Goal: Find contact information: Find contact information

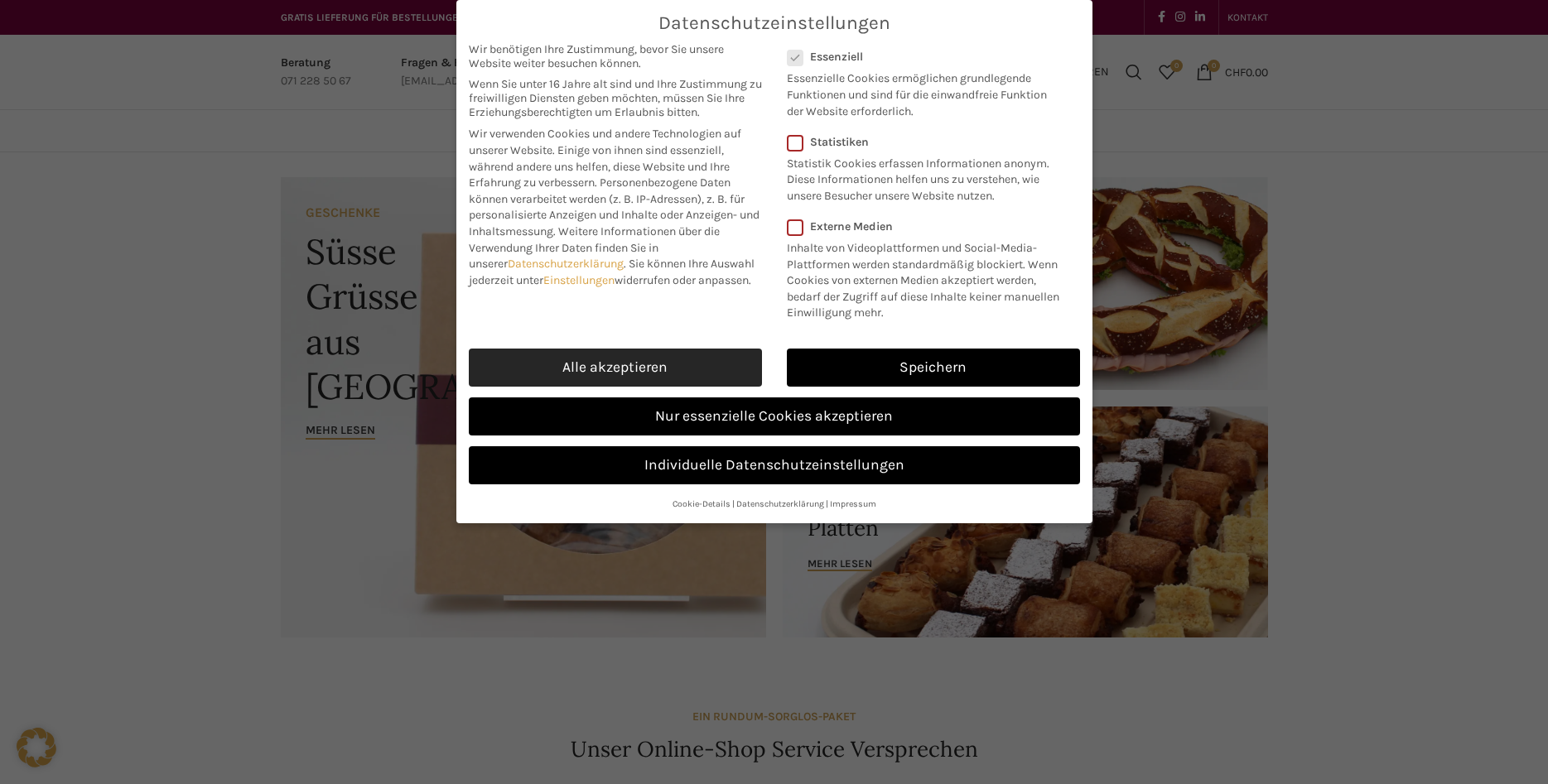
click at [652, 364] on link "Alle akzeptieren" at bounding box center [615, 368] width 293 height 38
checkbox input "true"
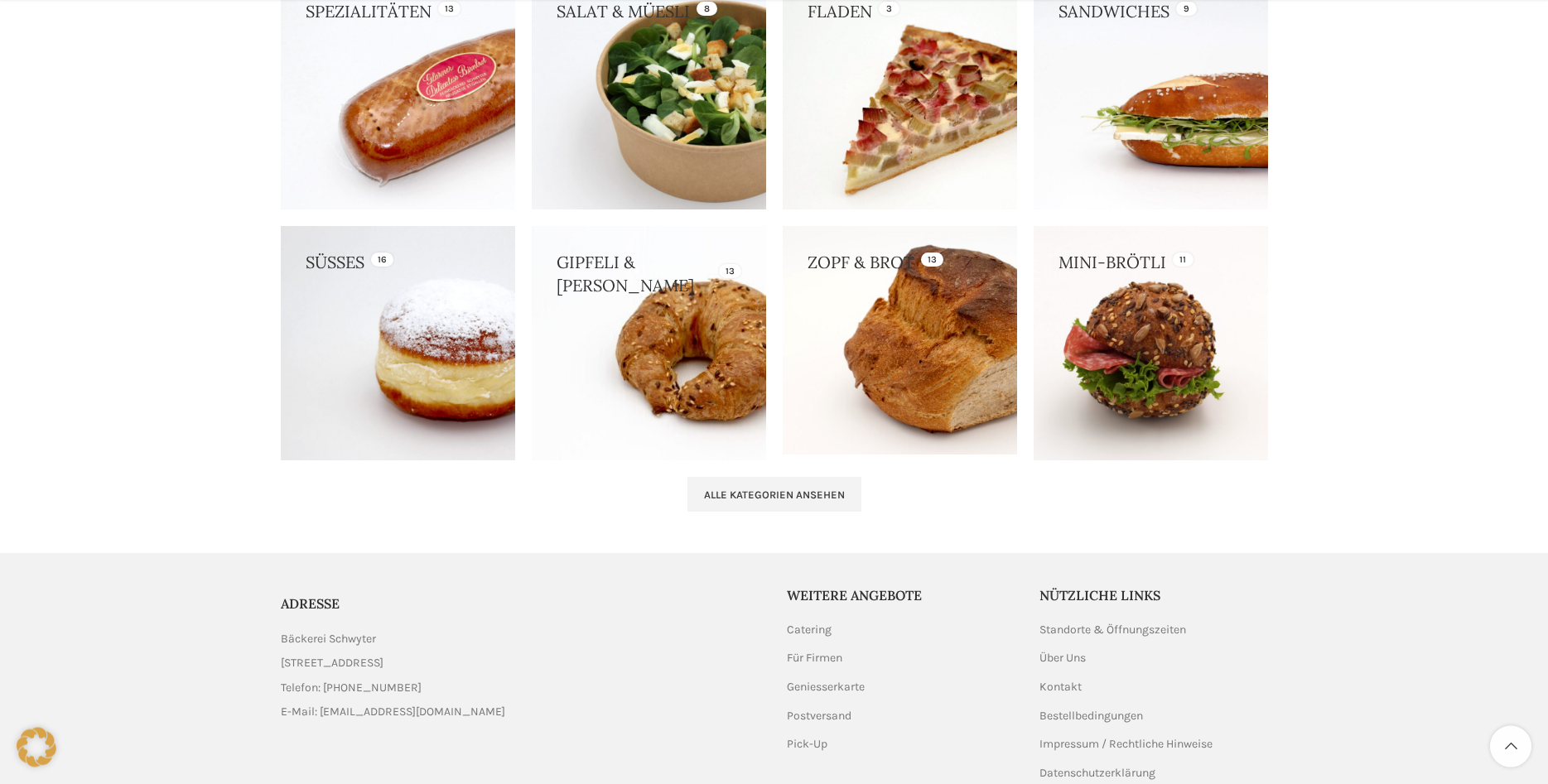
scroll to position [1646, 0]
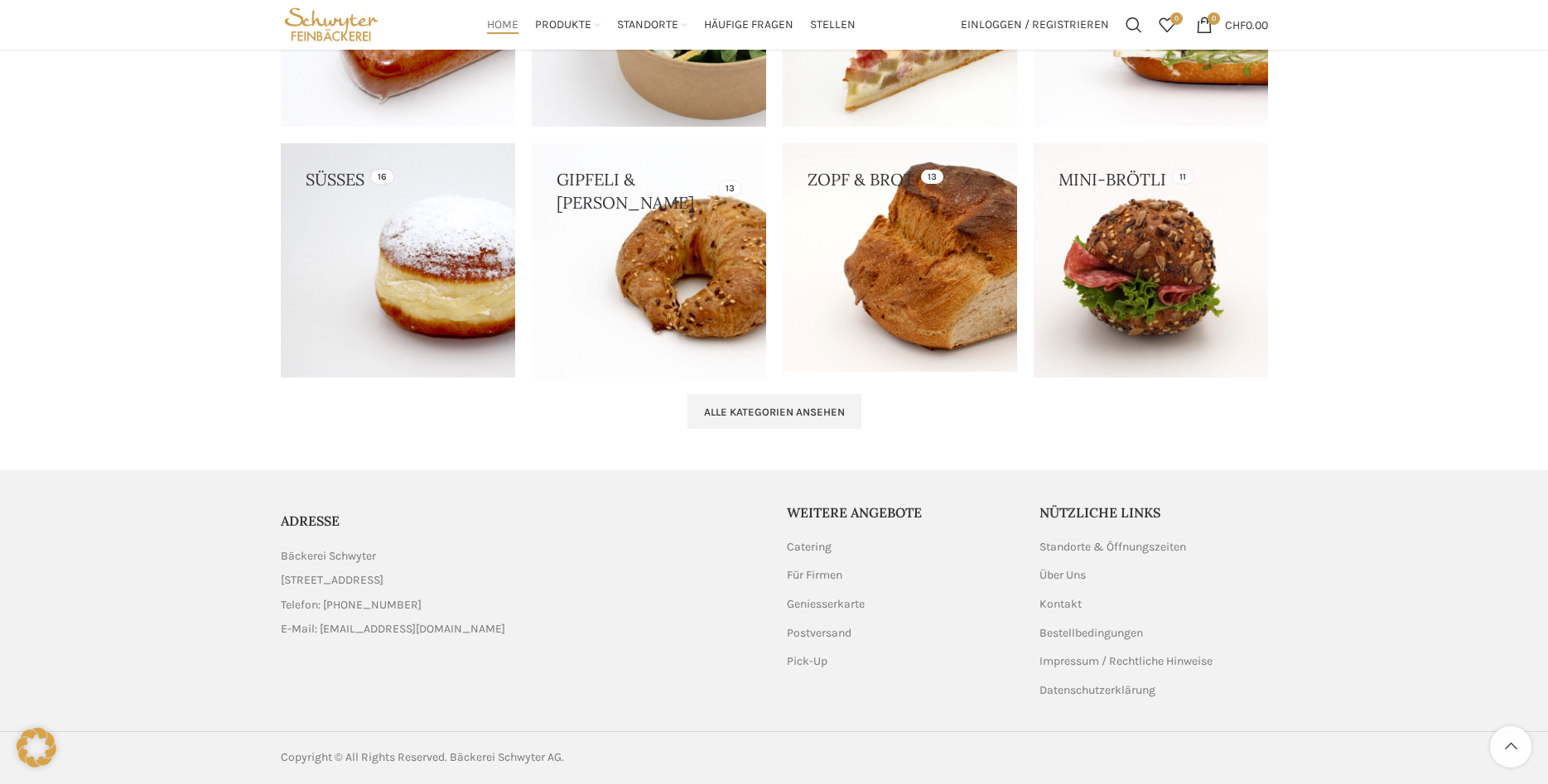
drag, startPoint x: 206, startPoint y: 368, endPoint x: 193, endPoint y: 226, distance: 142.6
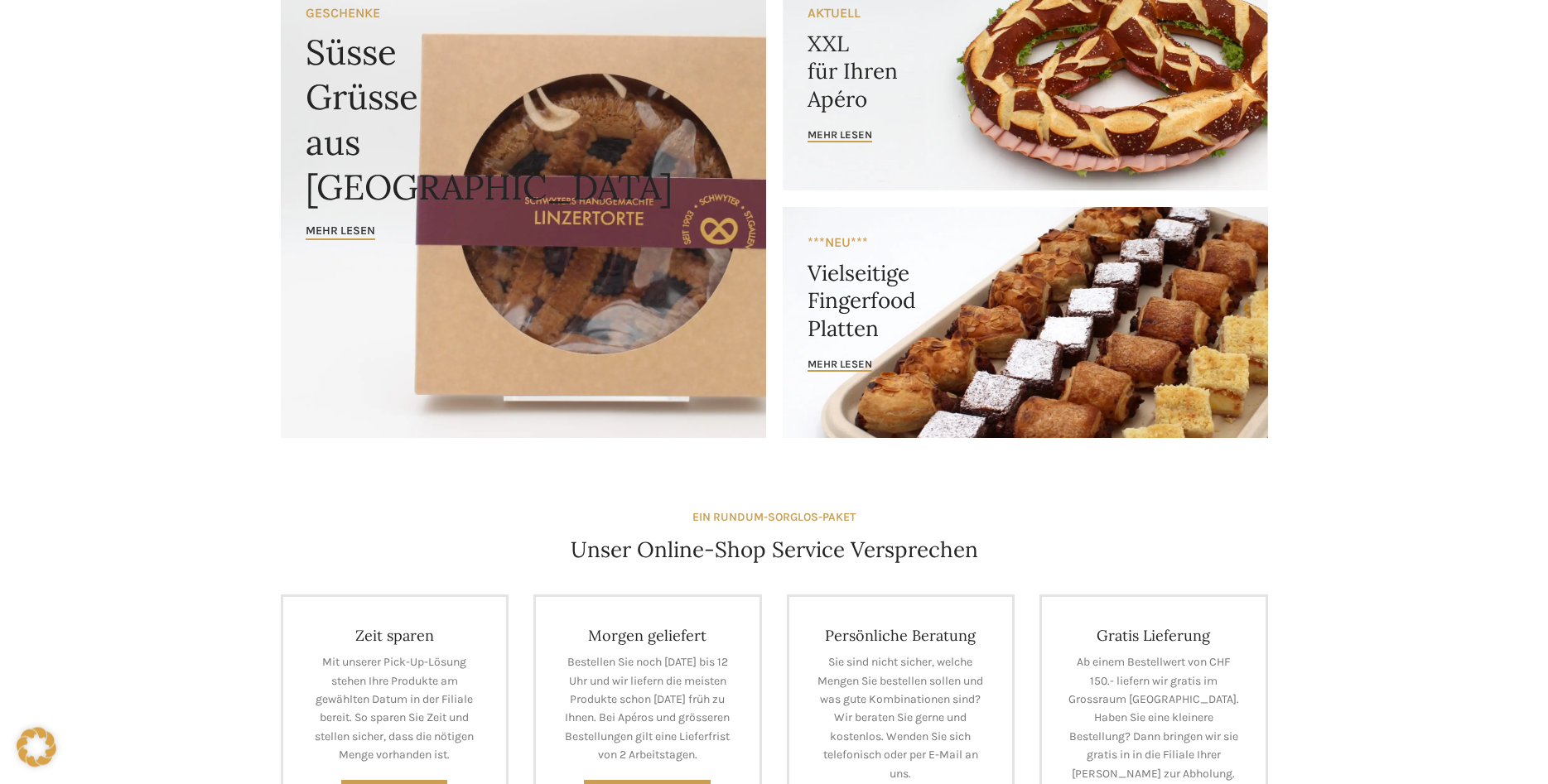
scroll to position [0, 0]
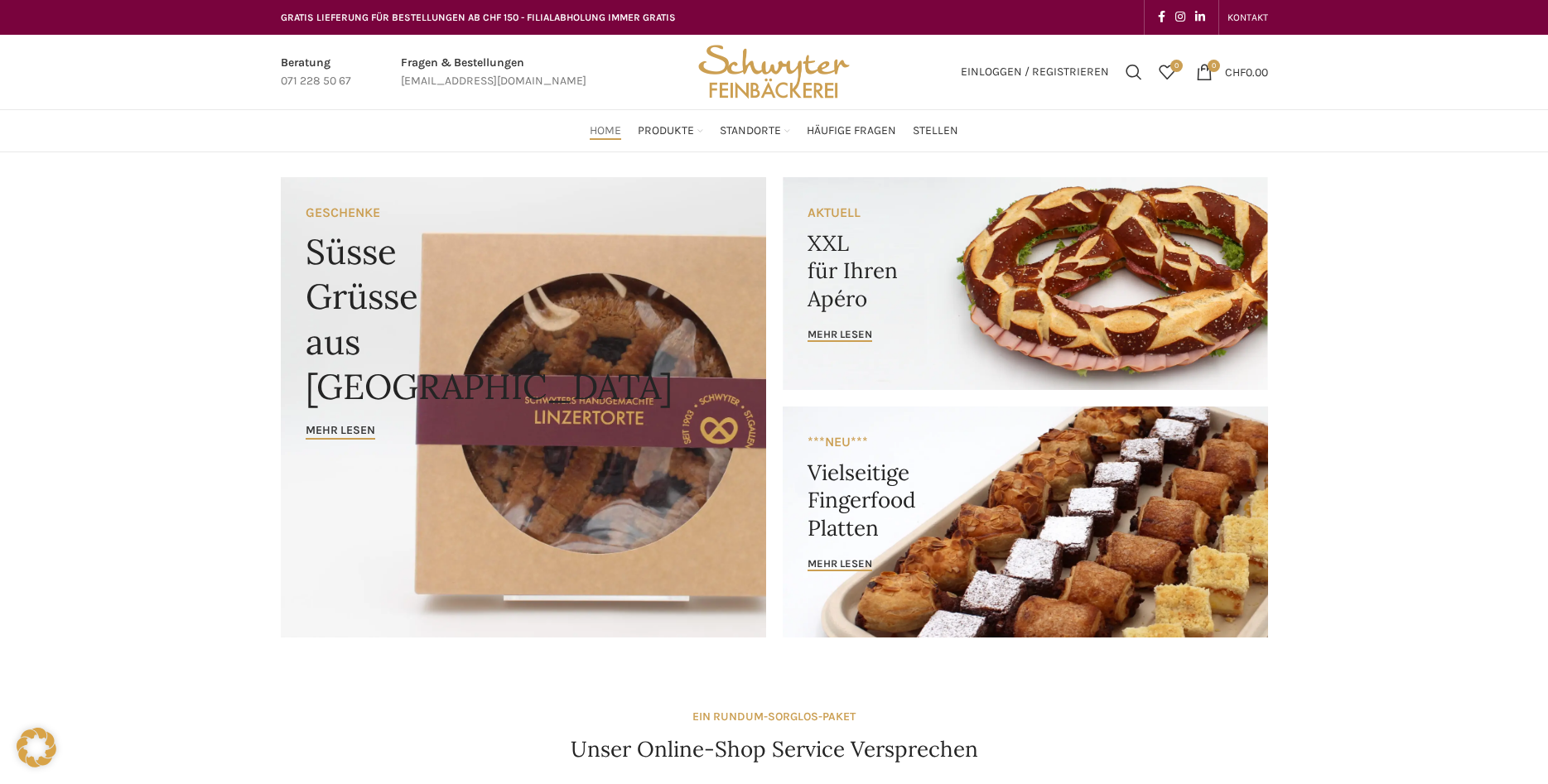
drag, startPoint x: 81, startPoint y: 450, endPoint x: 194, endPoint y: 289, distance: 196.7
click at [1233, 18] on span "KONTAKT" at bounding box center [1247, 18] width 40 height 12
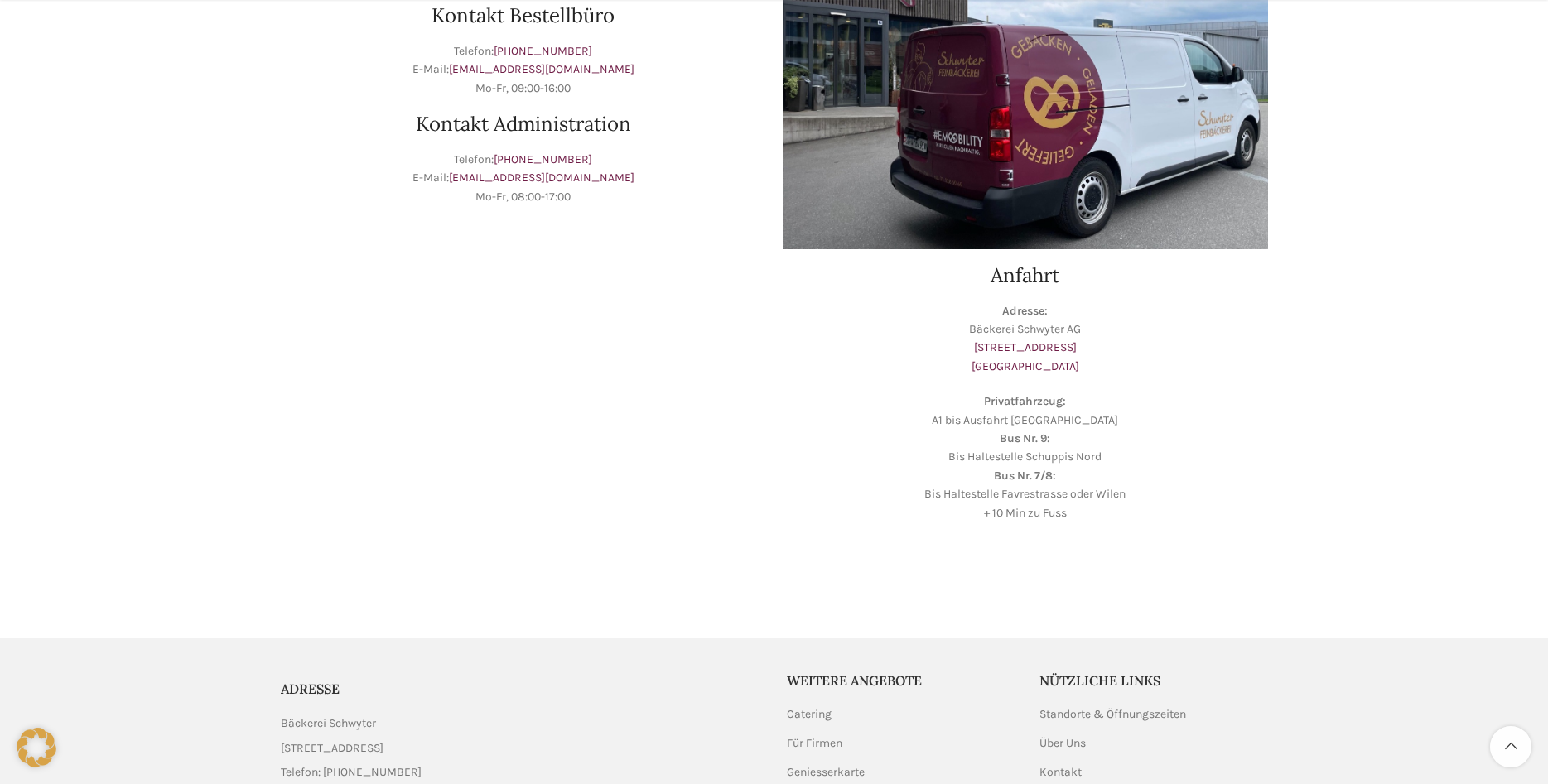
scroll to position [450, 0]
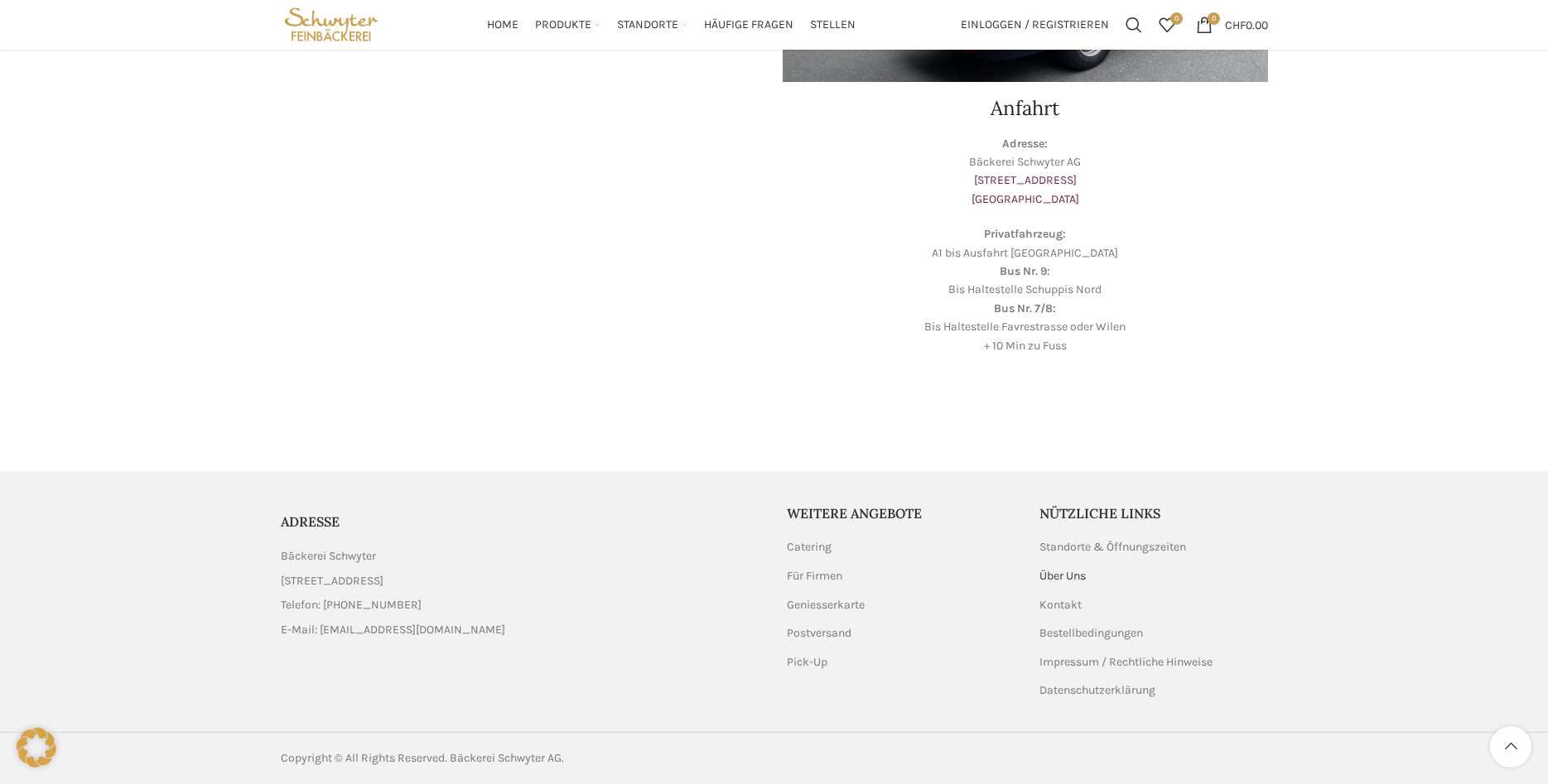
click at [1072, 579] on link "Über Uns" at bounding box center [1064, 575] width 48 height 16
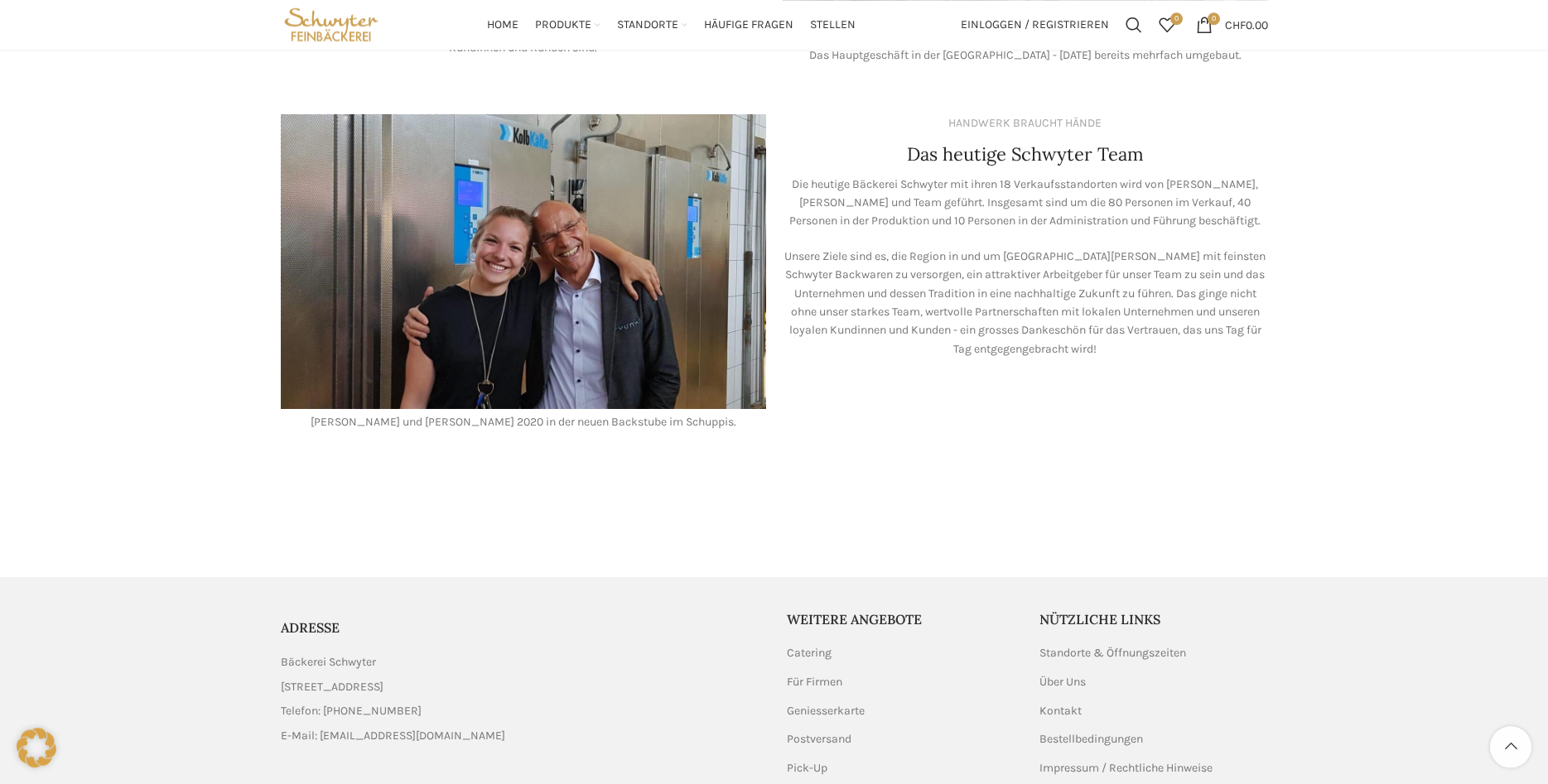
scroll to position [1275, 0]
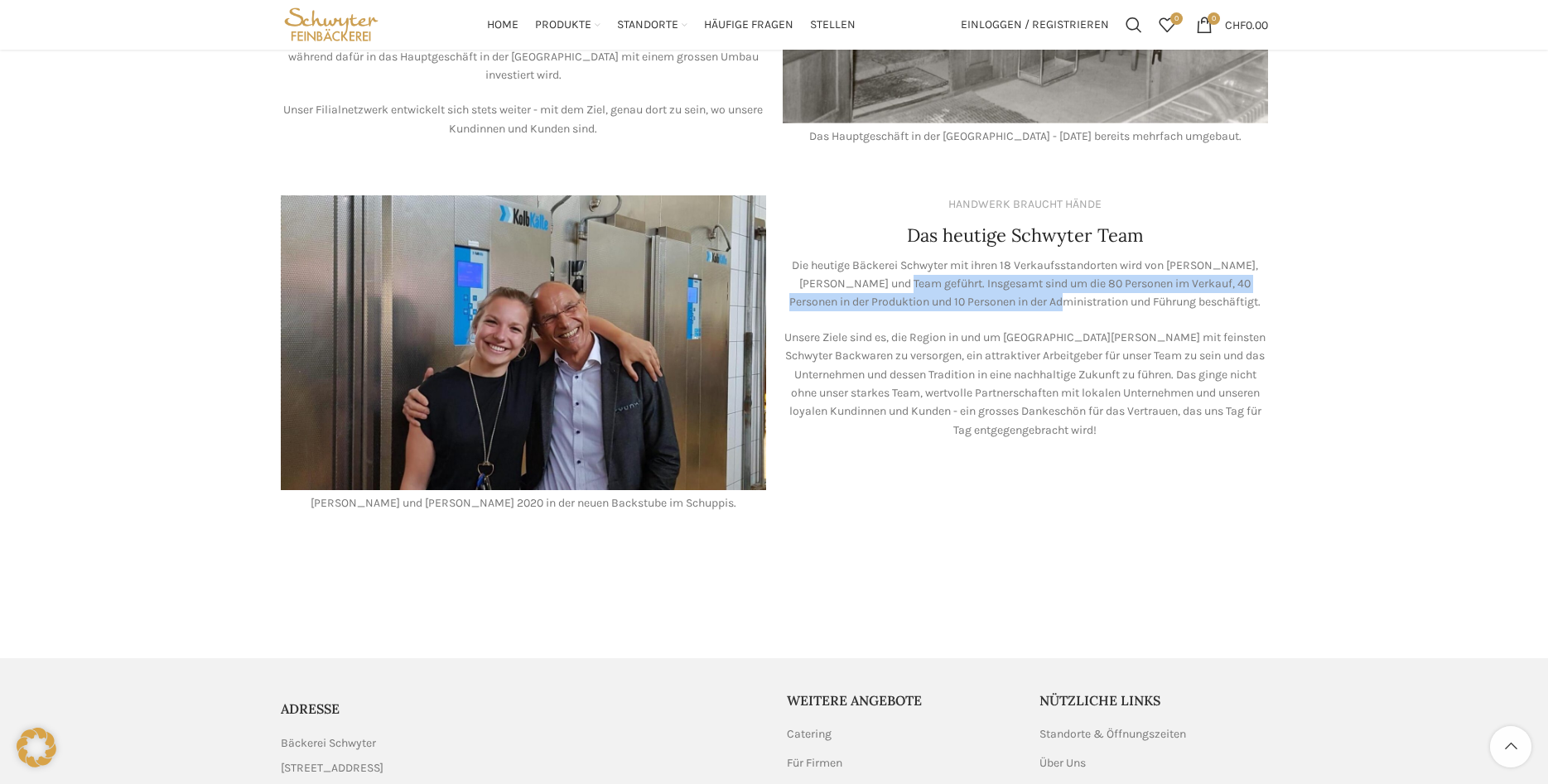
drag, startPoint x: 861, startPoint y: 270, endPoint x: 1046, endPoint y: 277, distance: 185.1
click at [1046, 277] on p "Die heutige Bäckerei Schwyter mit ihren 18 Verkaufsstandorten wird von Lea Stöc…" at bounding box center [1025, 284] width 486 height 56
click at [895, 384] on p "Unsere Ziele sind es, die Region in und um St. Gallen mit feinsten Schwyter Bac…" at bounding box center [1025, 385] width 486 height 111
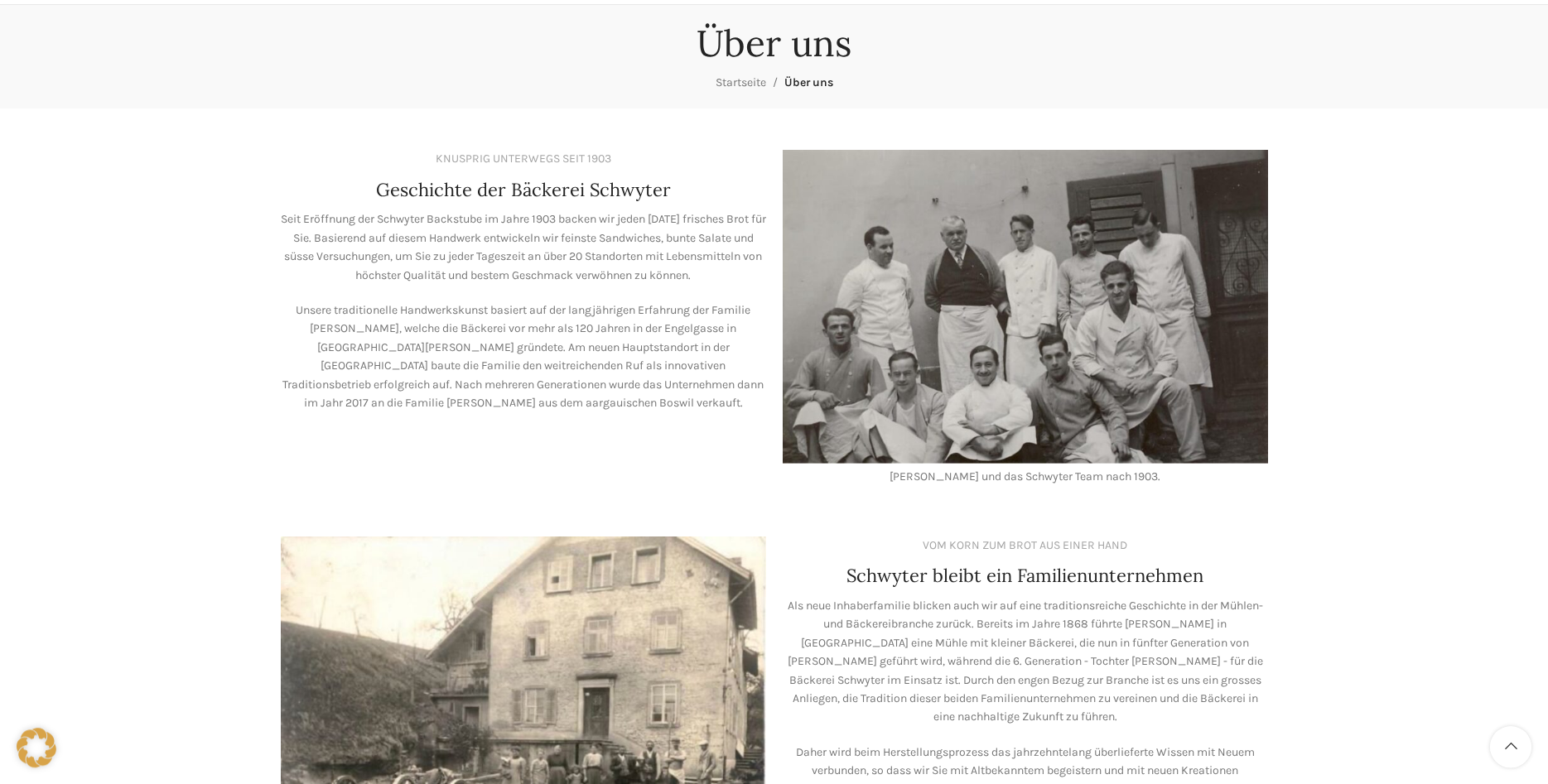
scroll to position [92, 0]
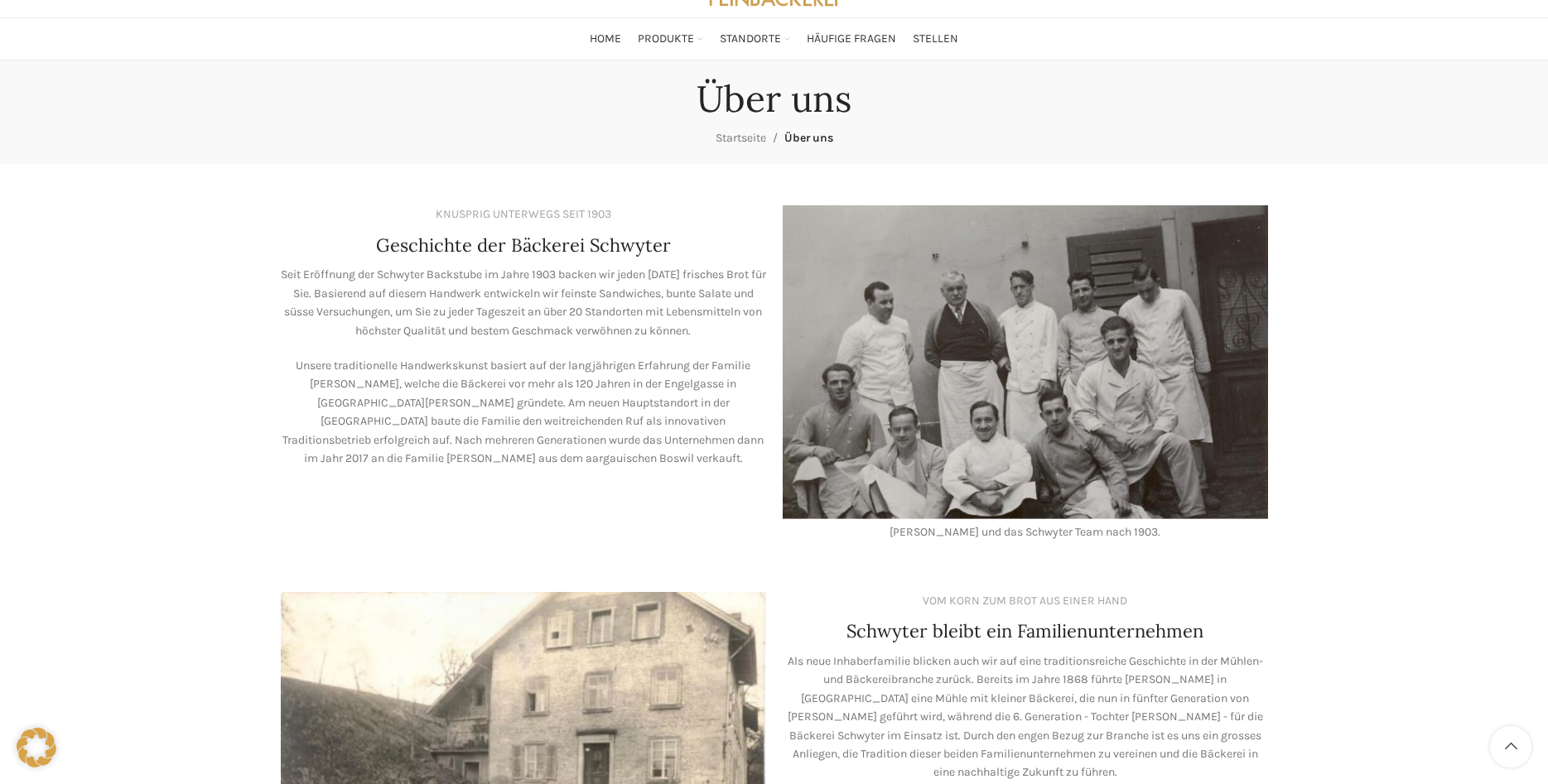
click at [647, 378] on p "Unsere traditionelle Handwerkskunst basiert auf der langjährigen Erfahrung der …" at bounding box center [523, 412] width 486 height 111
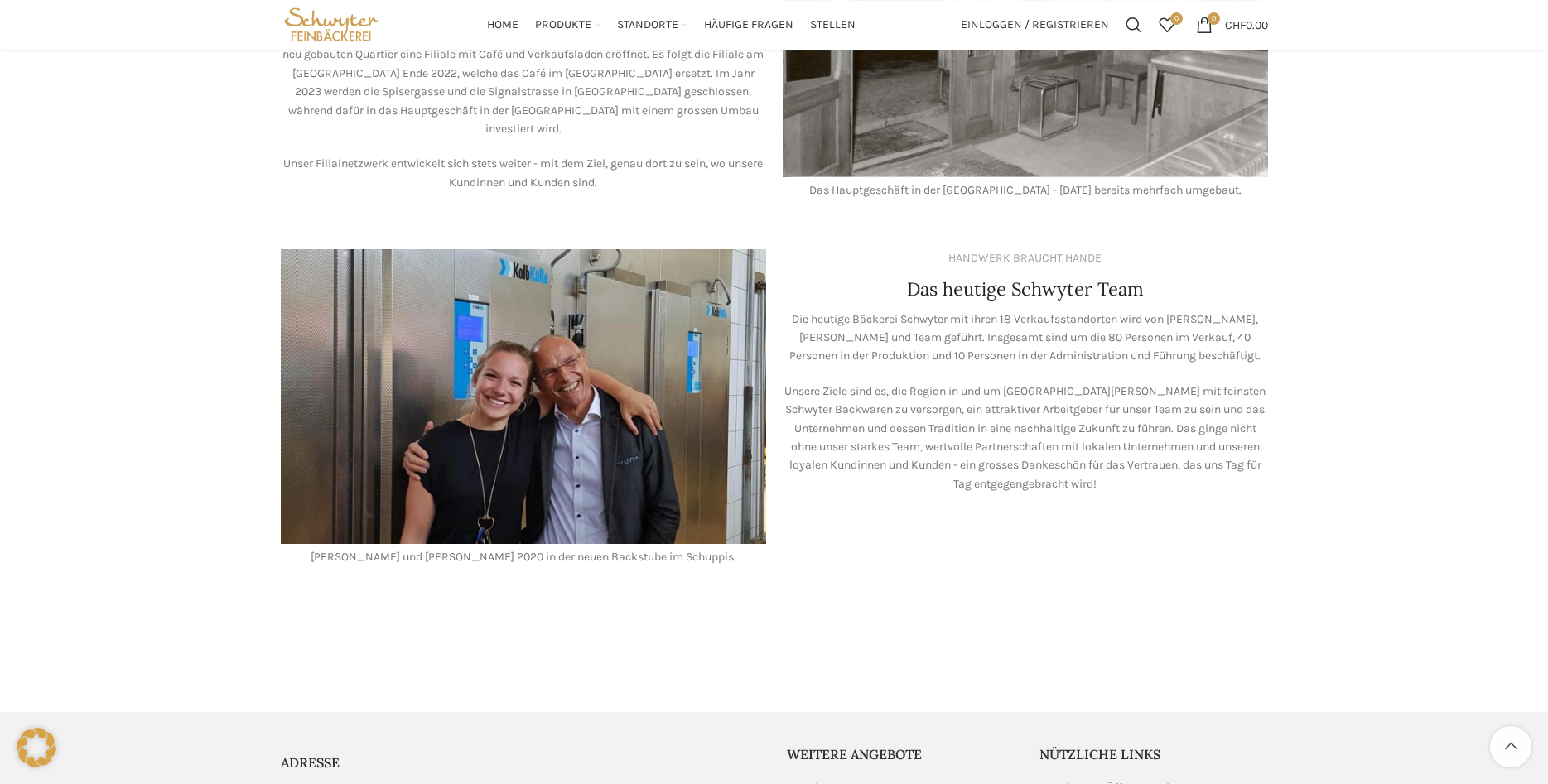
scroll to position [1190, 0]
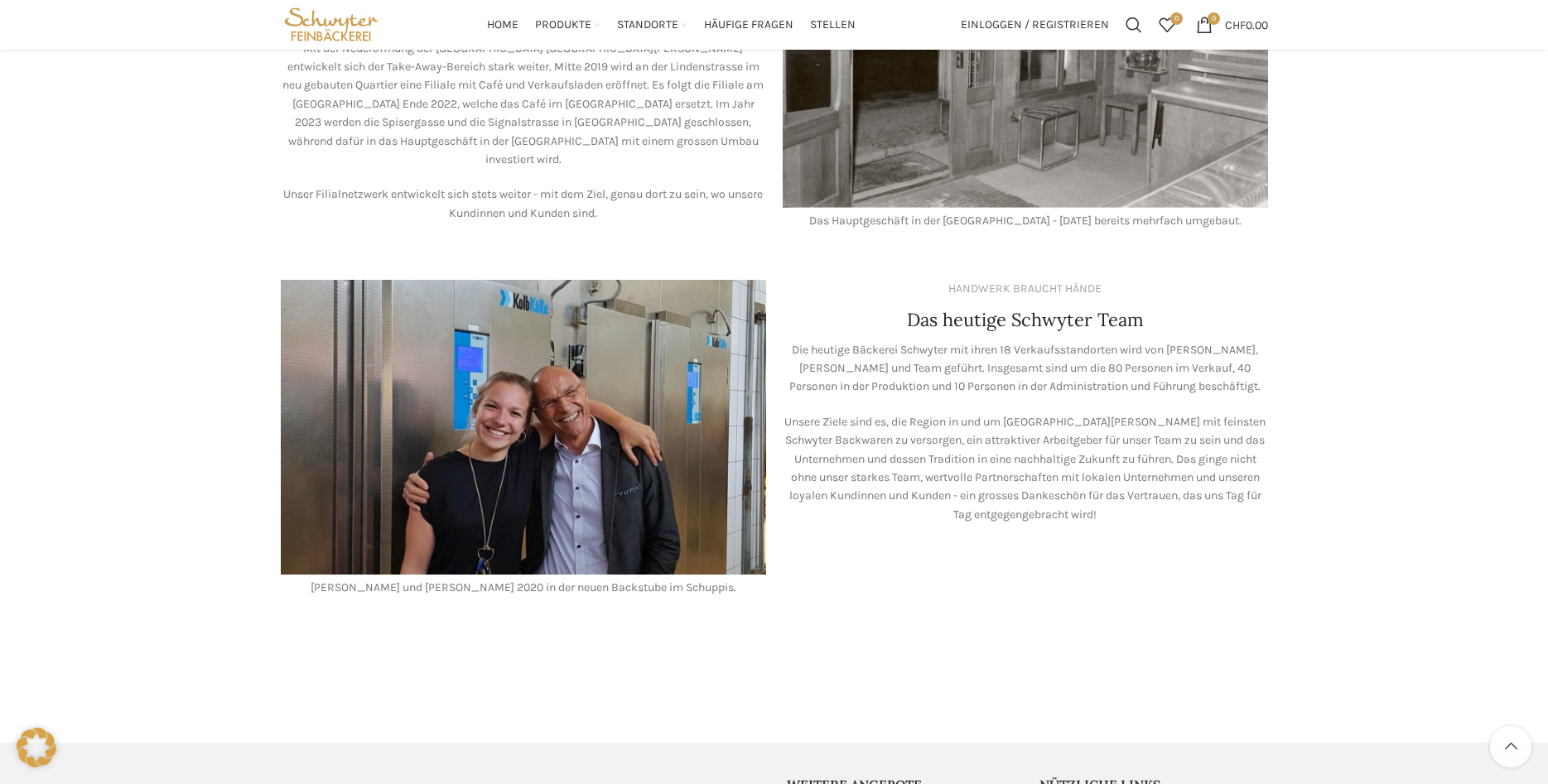
click at [969, 413] on p "Unsere Ziele sind es, die Region in und um St. Gallen mit feinsten Schwyter Bac…" at bounding box center [1025, 469] width 486 height 111
drag, startPoint x: 965, startPoint y: 368, endPoint x: 976, endPoint y: 368, distance: 11.0
click at [976, 368] on p "Die heutige Bäckerei Schwyter mit ihren 18 Verkaufsstandorten wird von Lea Stöc…" at bounding box center [1025, 368] width 486 height 56
click at [1012, 373] on p "Die heutige Bäckerei Schwyter mit ihren 18 Verkaufsstandorten wird von Lea Stöc…" at bounding box center [1025, 368] width 486 height 56
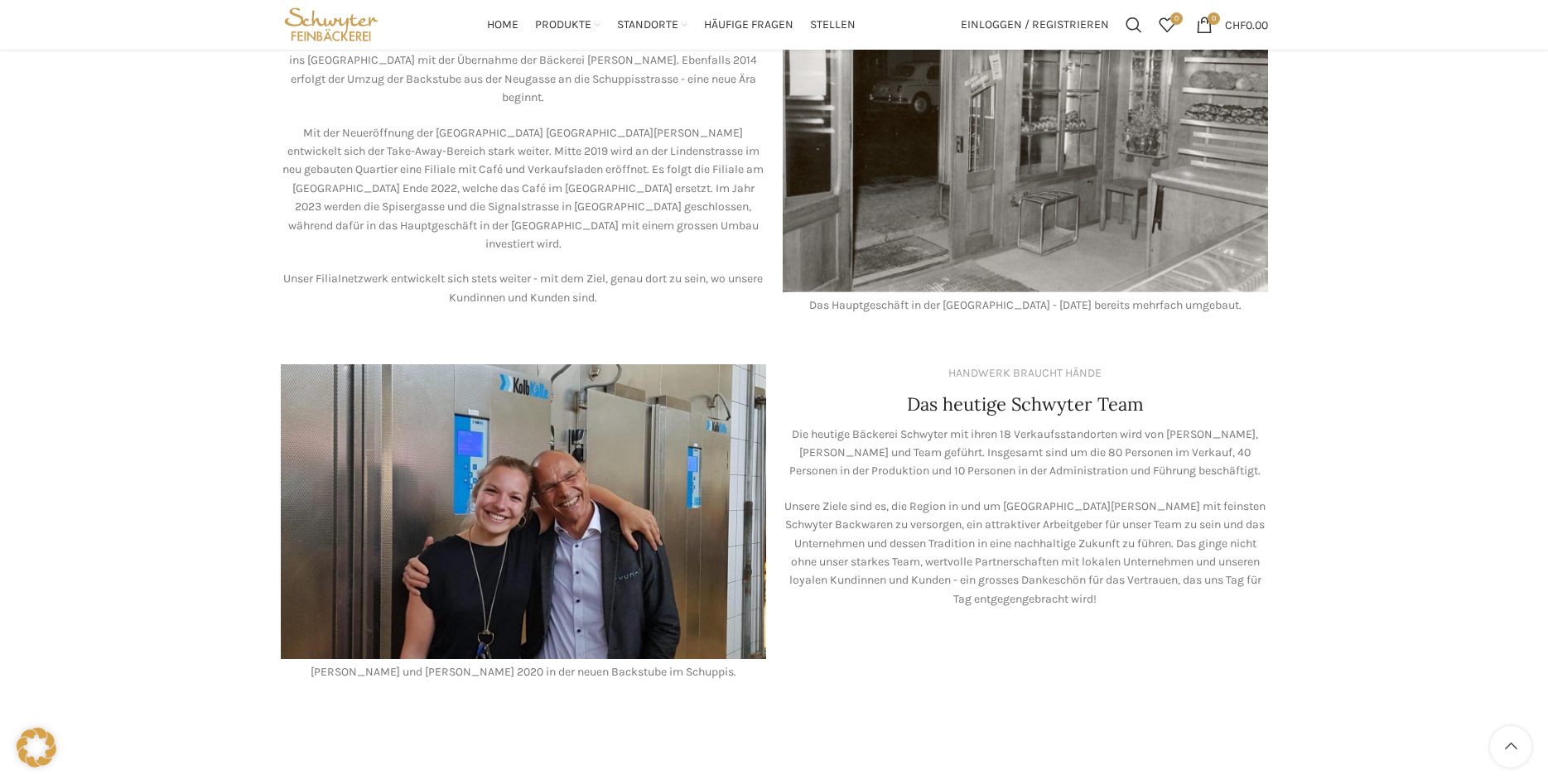
click at [1267, 426] on p "Die heutige Bäckerei Schwyter mit ihren 18 Verkaufsstandorten wird von Lea Stöc…" at bounding box center [1025, 453] width 486 height 56
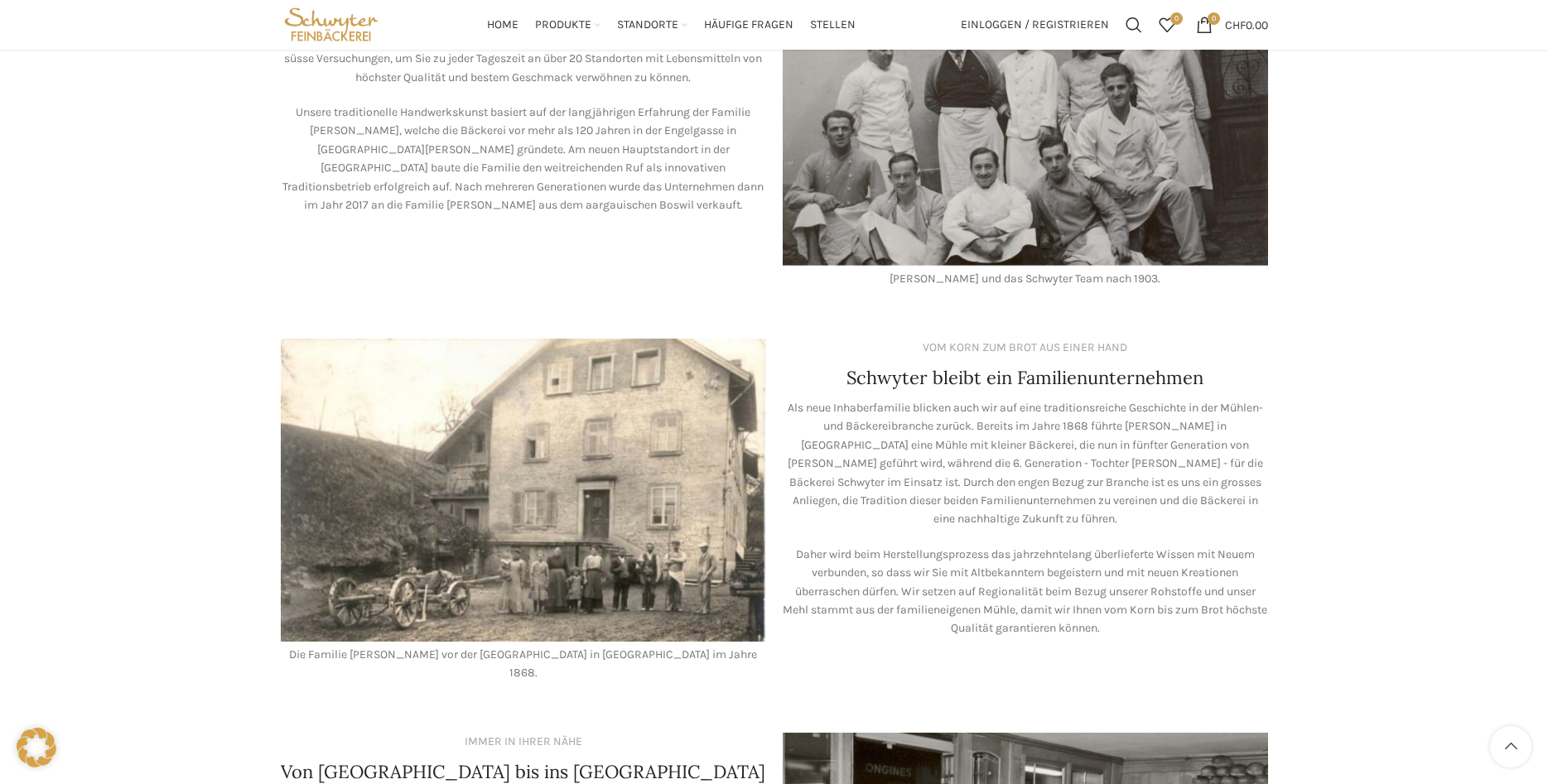
scroll to position [0, 0]
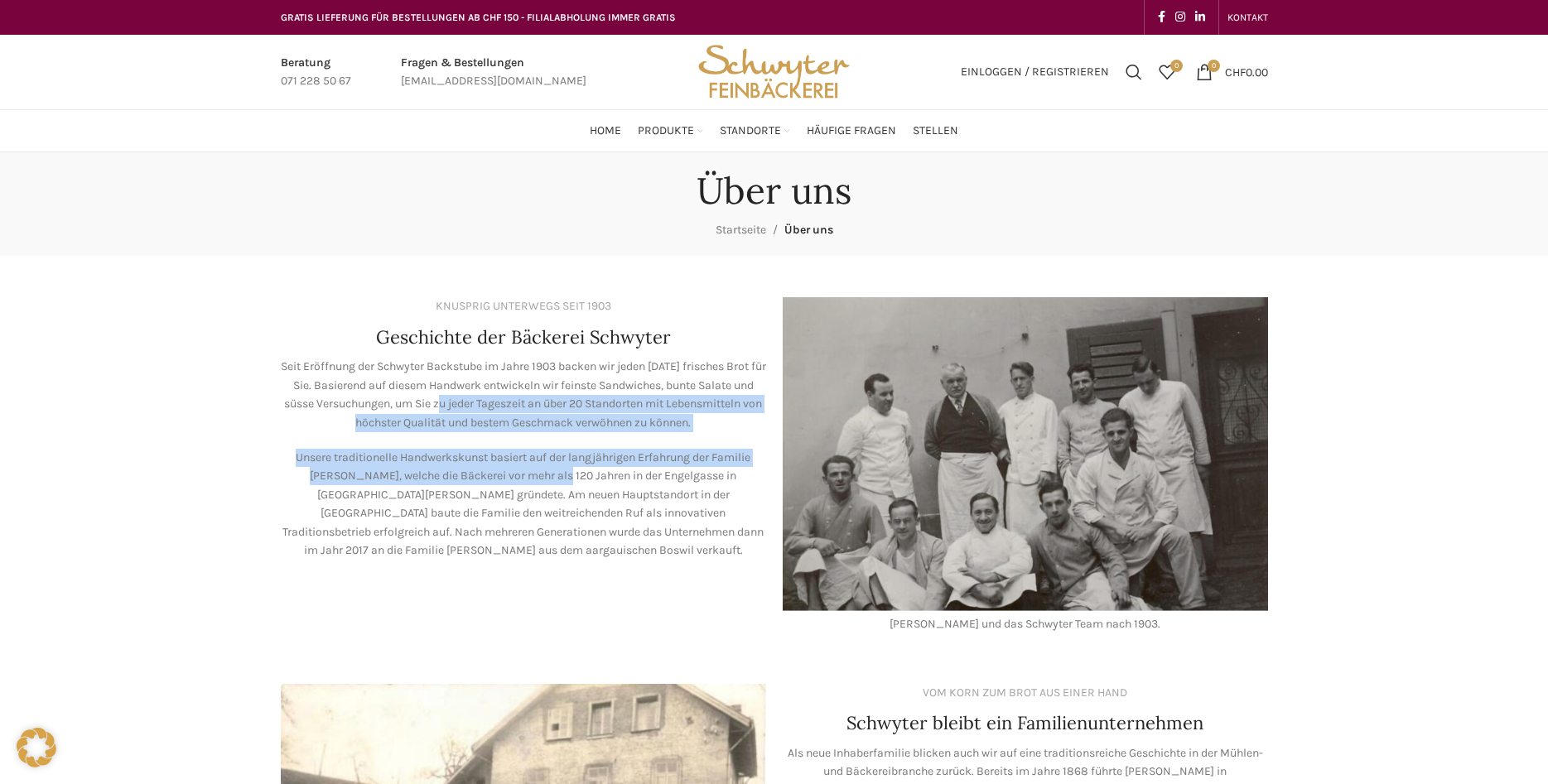
drag, startPoint x: 515, startPoint y: 398, endPoint x: 551, endPoint y: 482, distance: 91.4
click at [551, 482] on div "Seit Eröffnung der Schwyter Backstube im Jahre 1903 backen wir jeden Morgen fri…" at bounding box center [523, 458] width 486 height 202
click at [548, 482] on p "Unsere traditionelle Handwerkskunst basiert auf der langjährigen Erfahrung der …" at bounding box center [523, 504] width 486 height 111
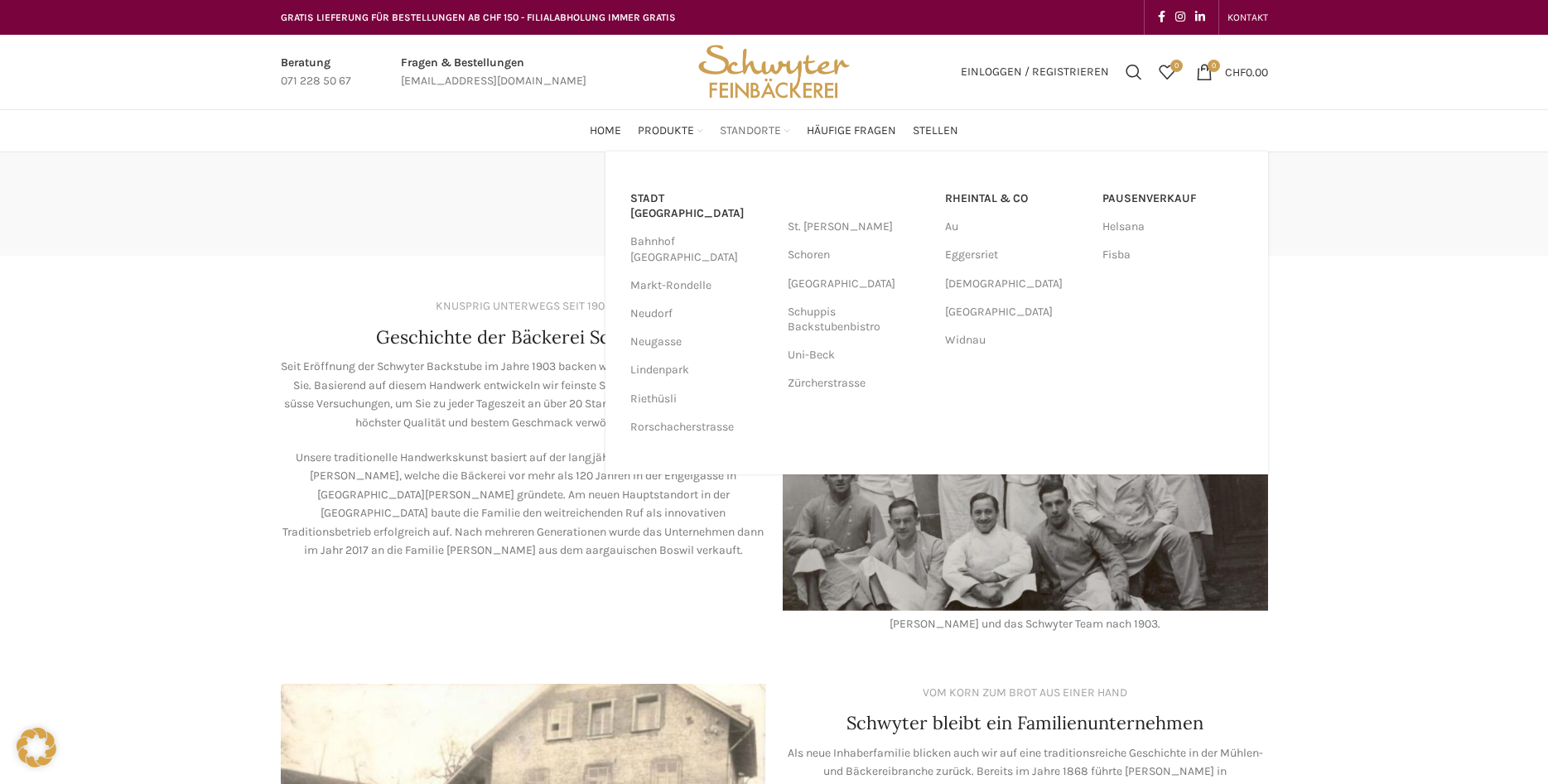
click at [751, 128] on span "Standorte" at bounding box center [751, 131] width 62 height 15
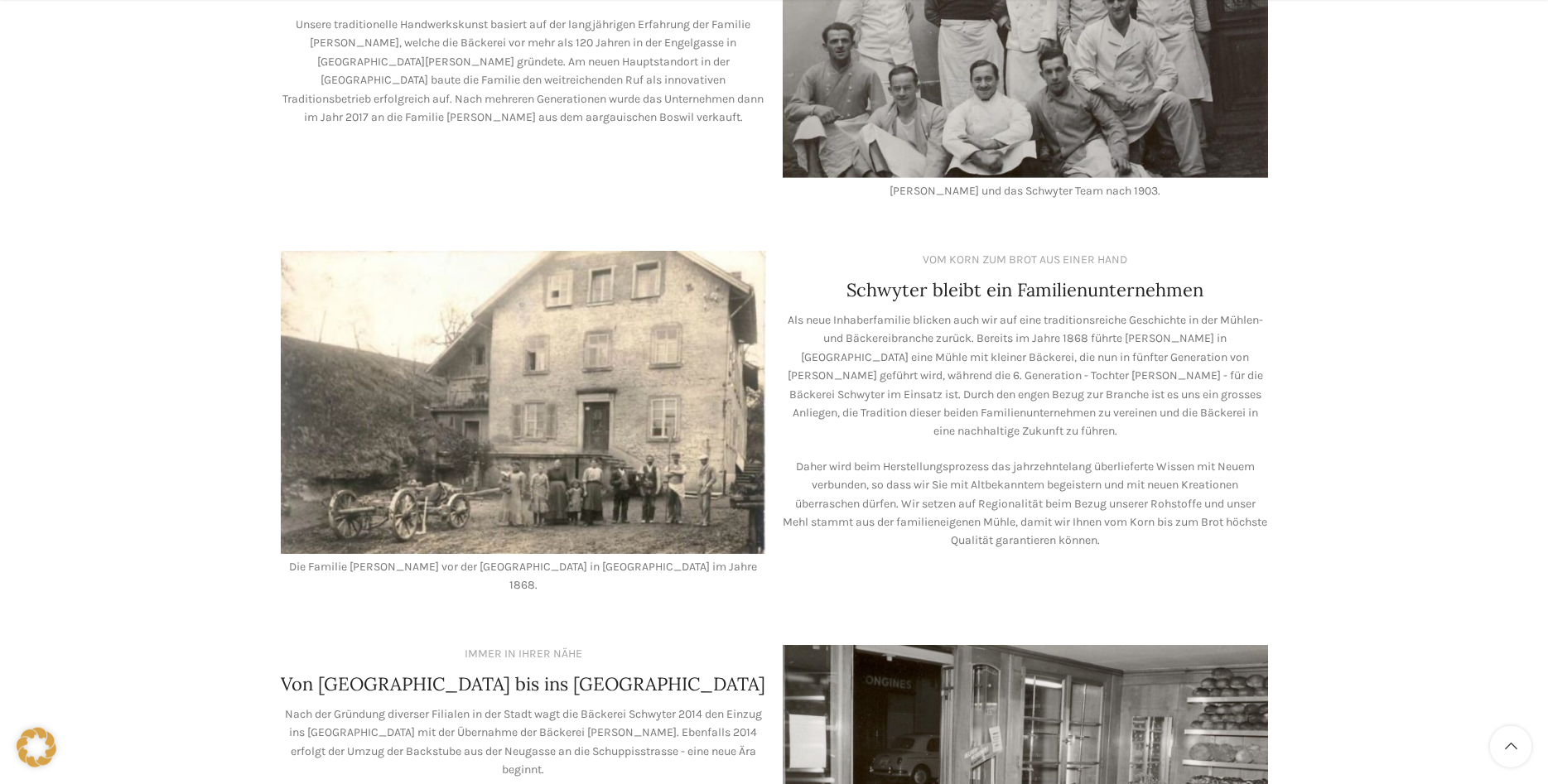
scroll to position [1014, 0]
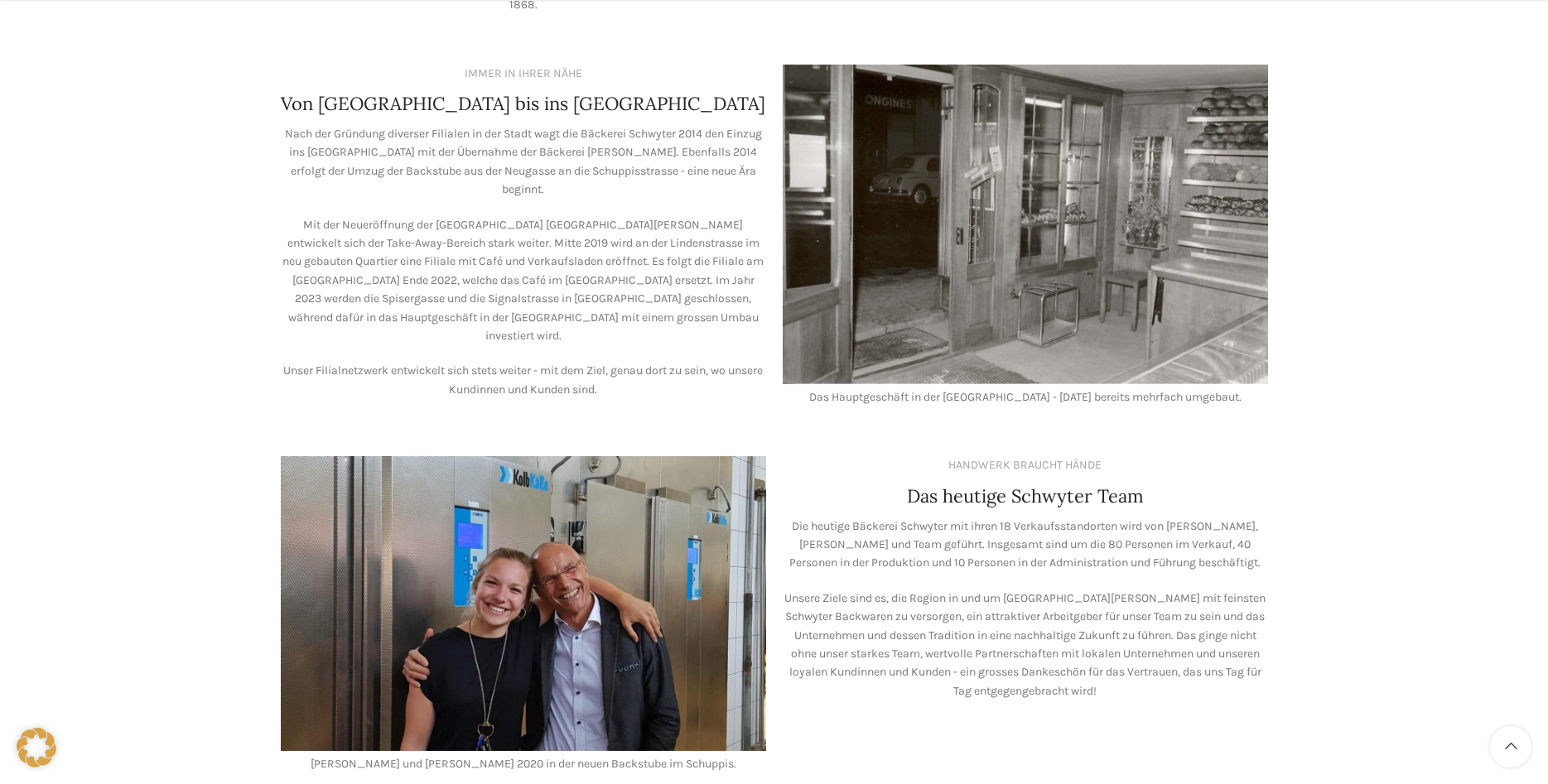
click at [966, 523] on p "Die heutige Bäckerei Schwyter mit ihren 18 Verkaufsstandorten wird von Lea Stöc…" at bounding box center [1025, 545] width 486 height 56
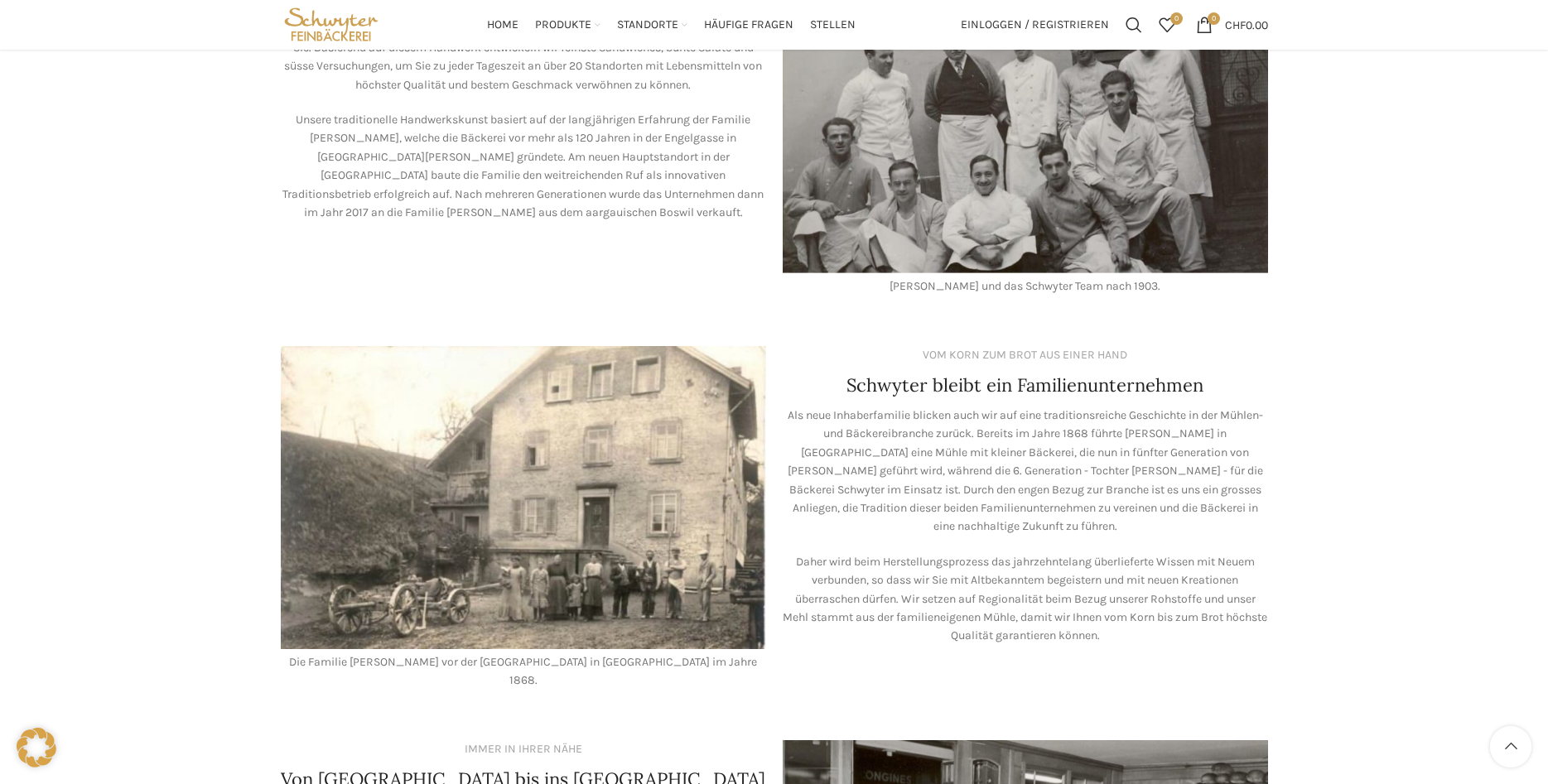
scroll to position [0, 0]
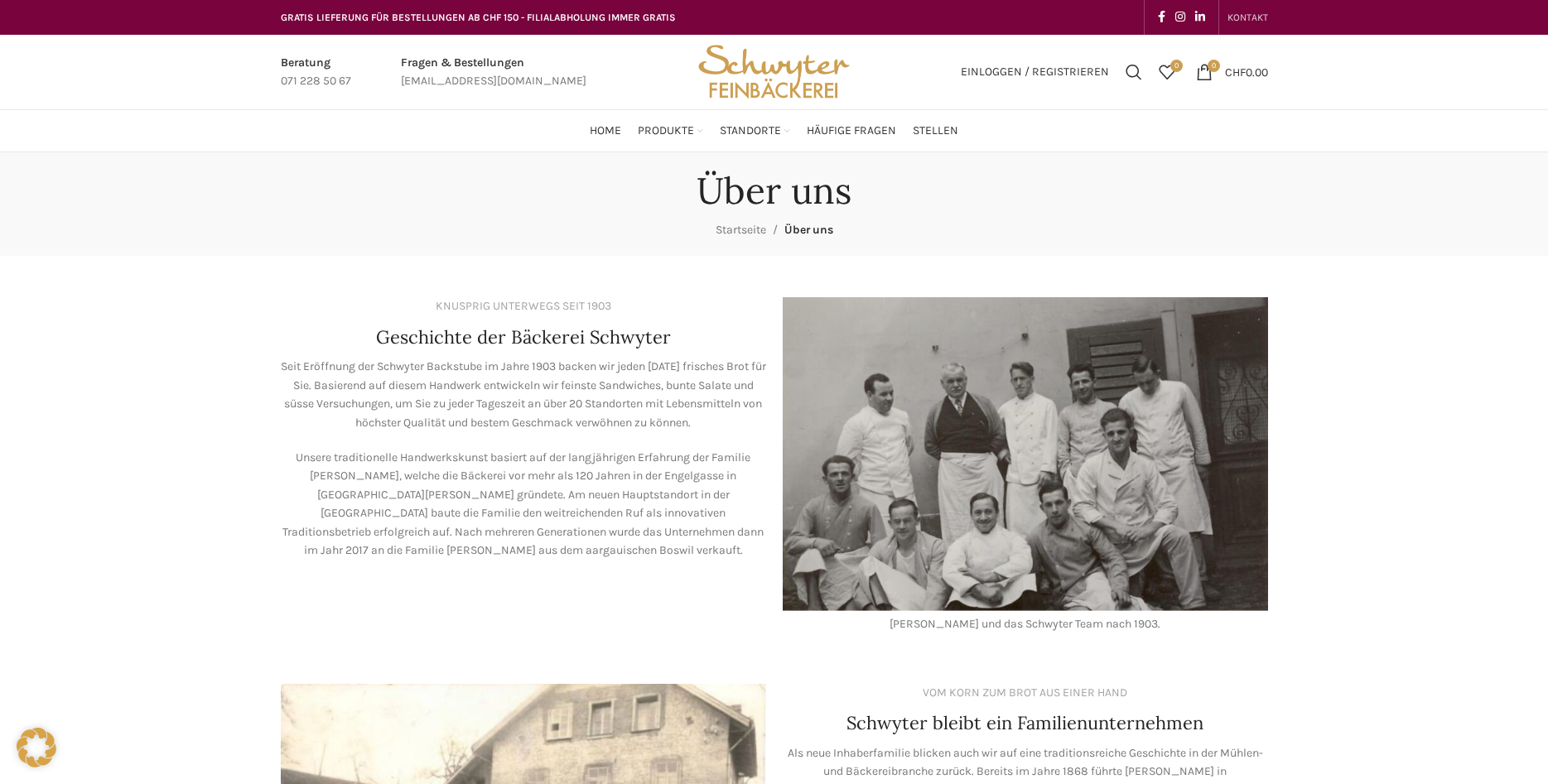
click at [1250, 17] on span "KONTAKT" at bounding box center [1247, 18] width 40 height 12
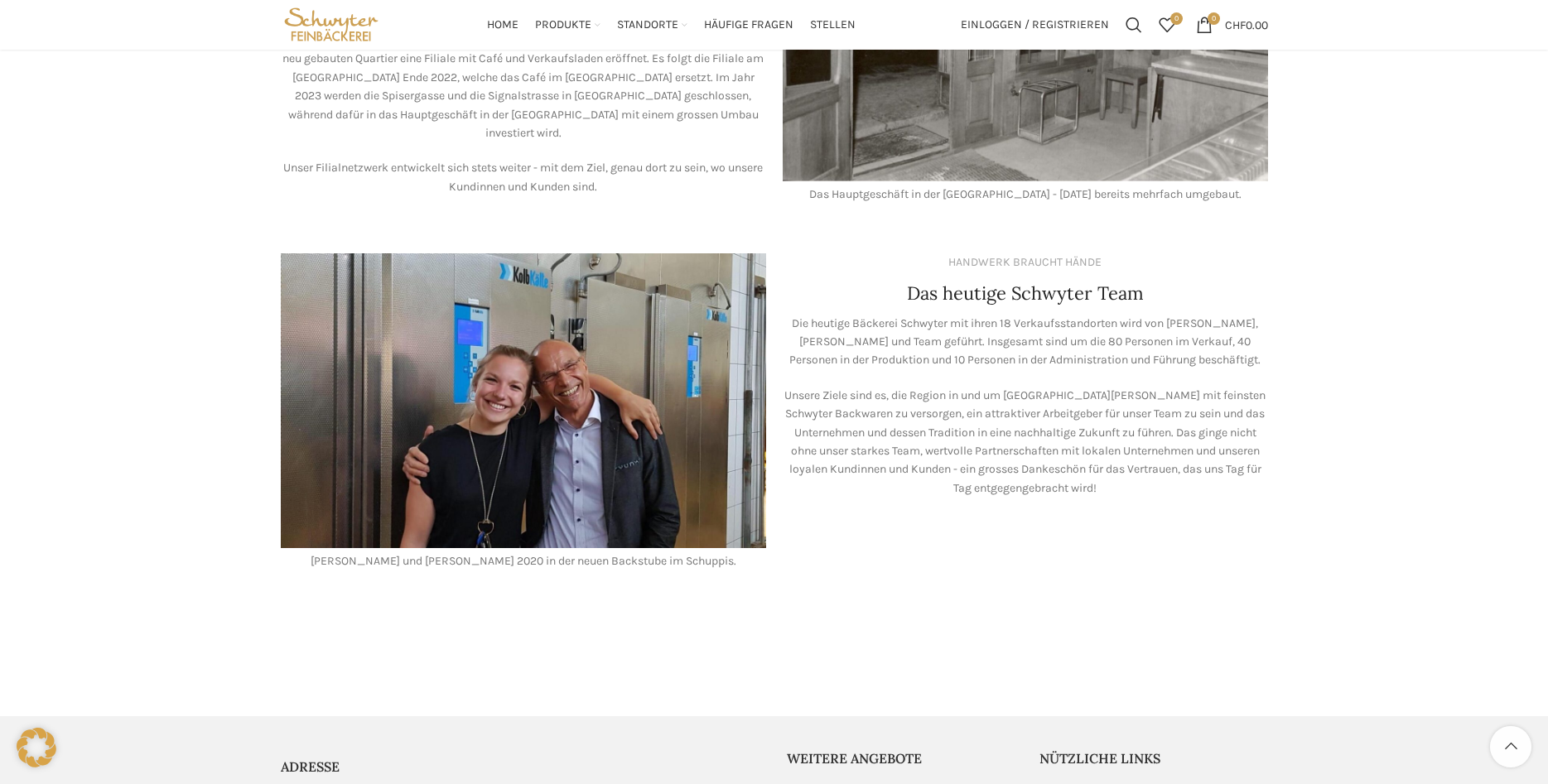
scroll to position [1105, 0]
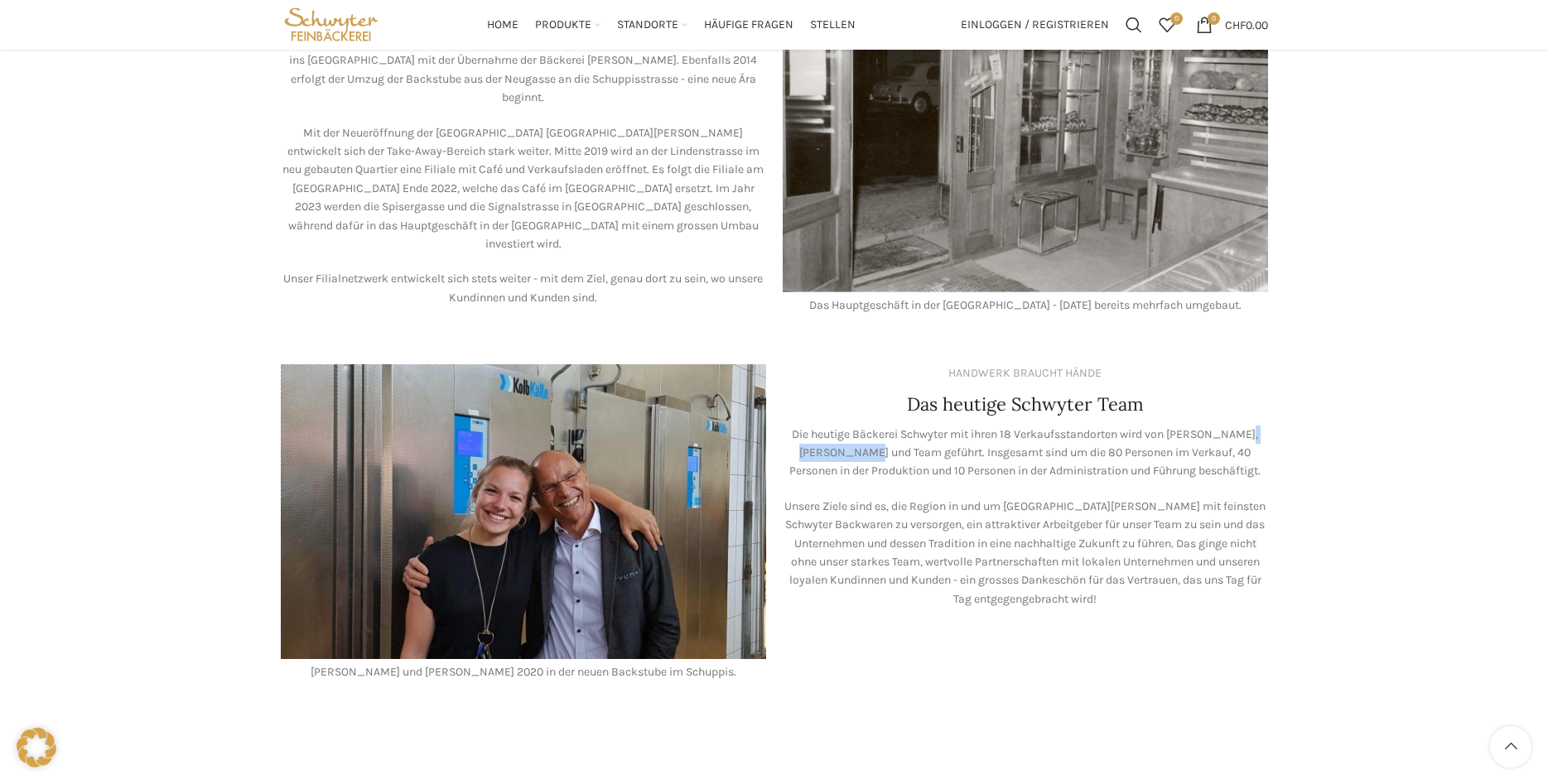
drag, startPoint x: 1233, startPoint y: 411, endPoint x: 829, endPoint y: 439, distance: 405.0
click at [829, 439] on p "Die heutige Bäckerei Schwyter mit ihren 18 Verkaufsstandorten wird von Lea Stöc…" at bounding box center [1025, 453] width 486 height 56
click at [967, 433] on p "Die heutige Bäckerei Schwyter mit ihren 18 Verkaufsstandorten wird von Lea Stöc…" at bounding box center [1025, 453] width 486 height 56
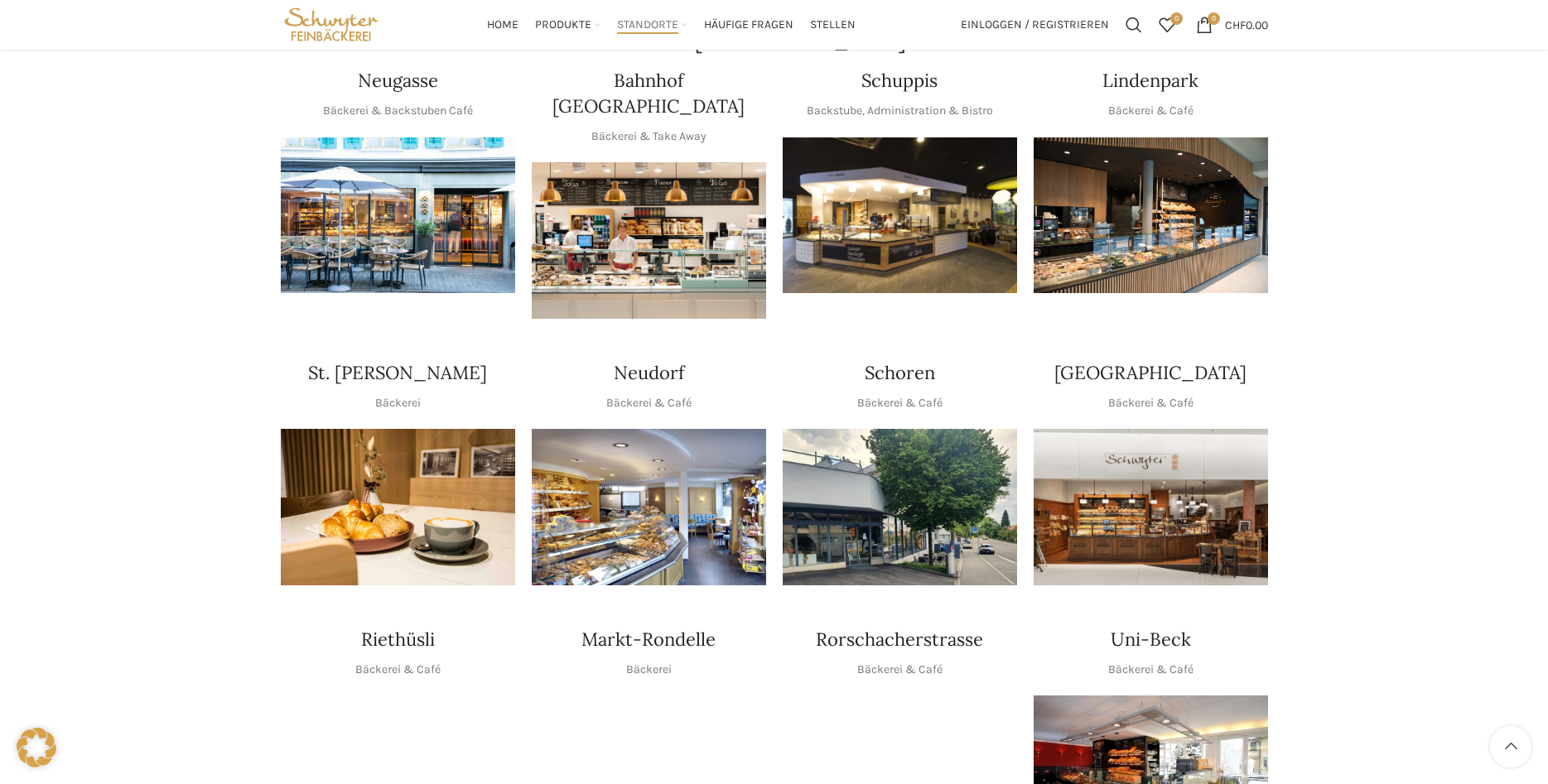
scroll to position [253, 0]
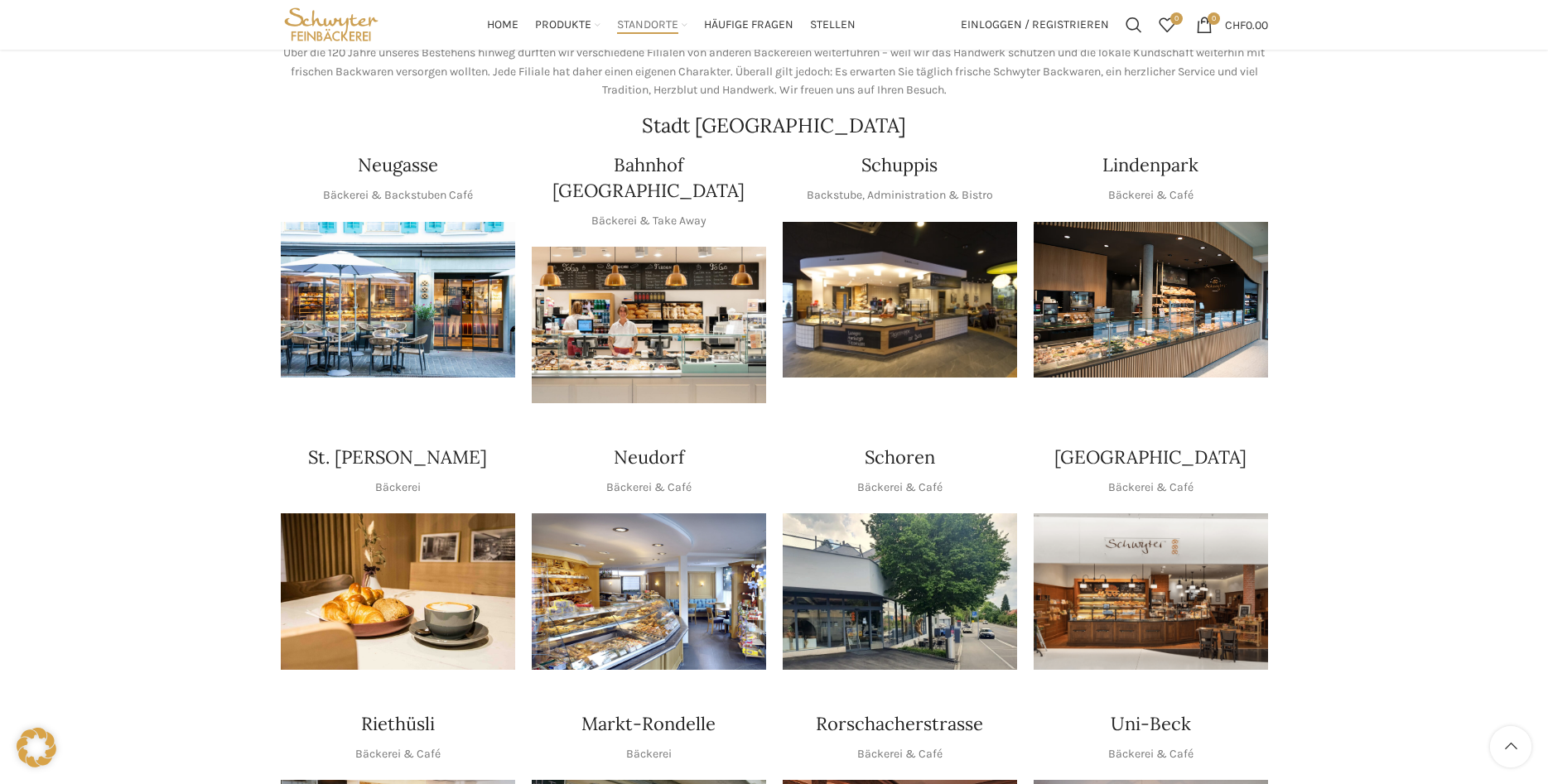
click at [1163, 304] on img "1 / 1" at bounding box center [1151, 300] width 234 height 156
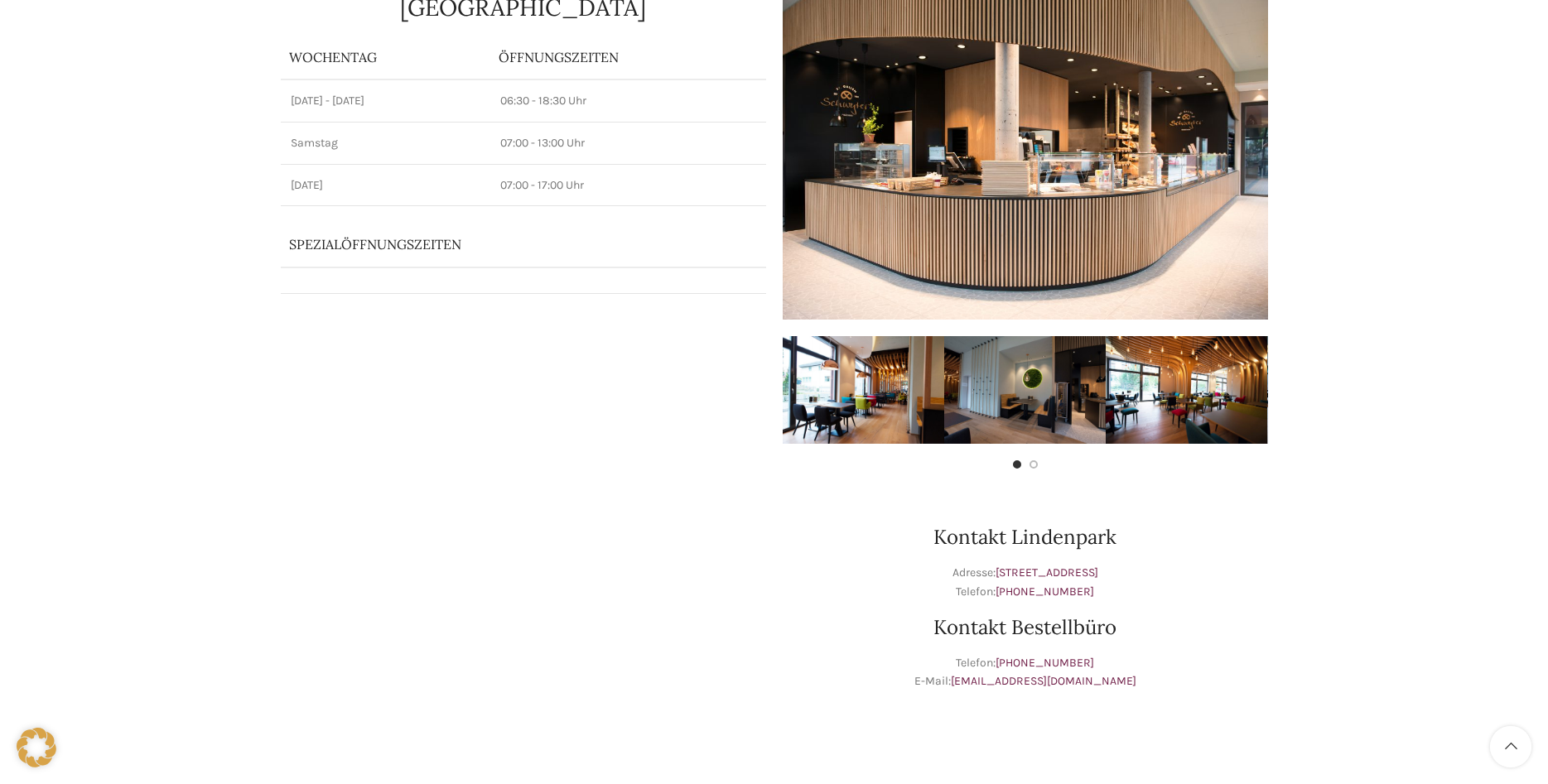
scroll to position [85, 0]
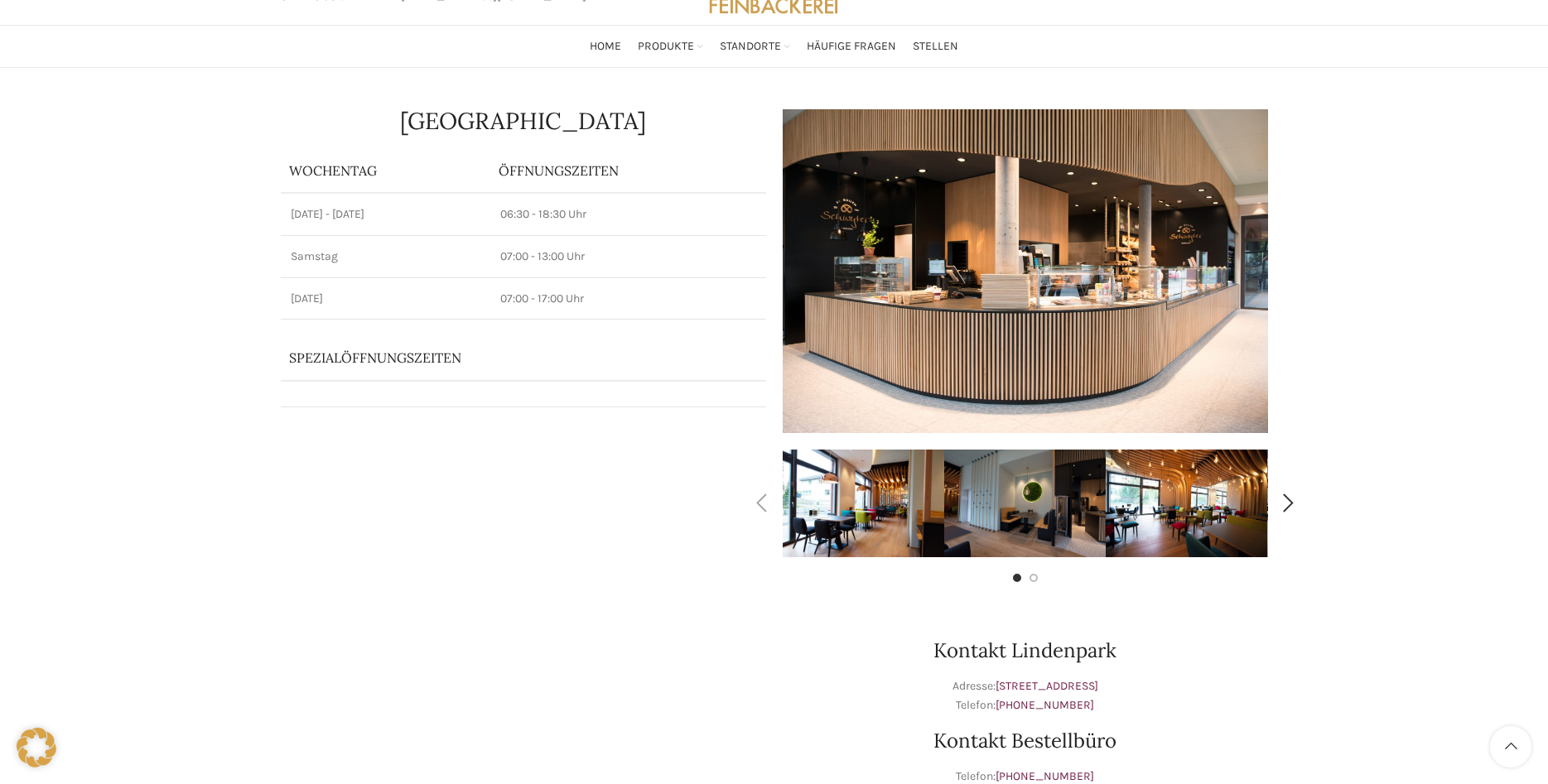
click at [966, 513] on img "2 / 4" at bounding box center [1025, 504] width 162 height 108
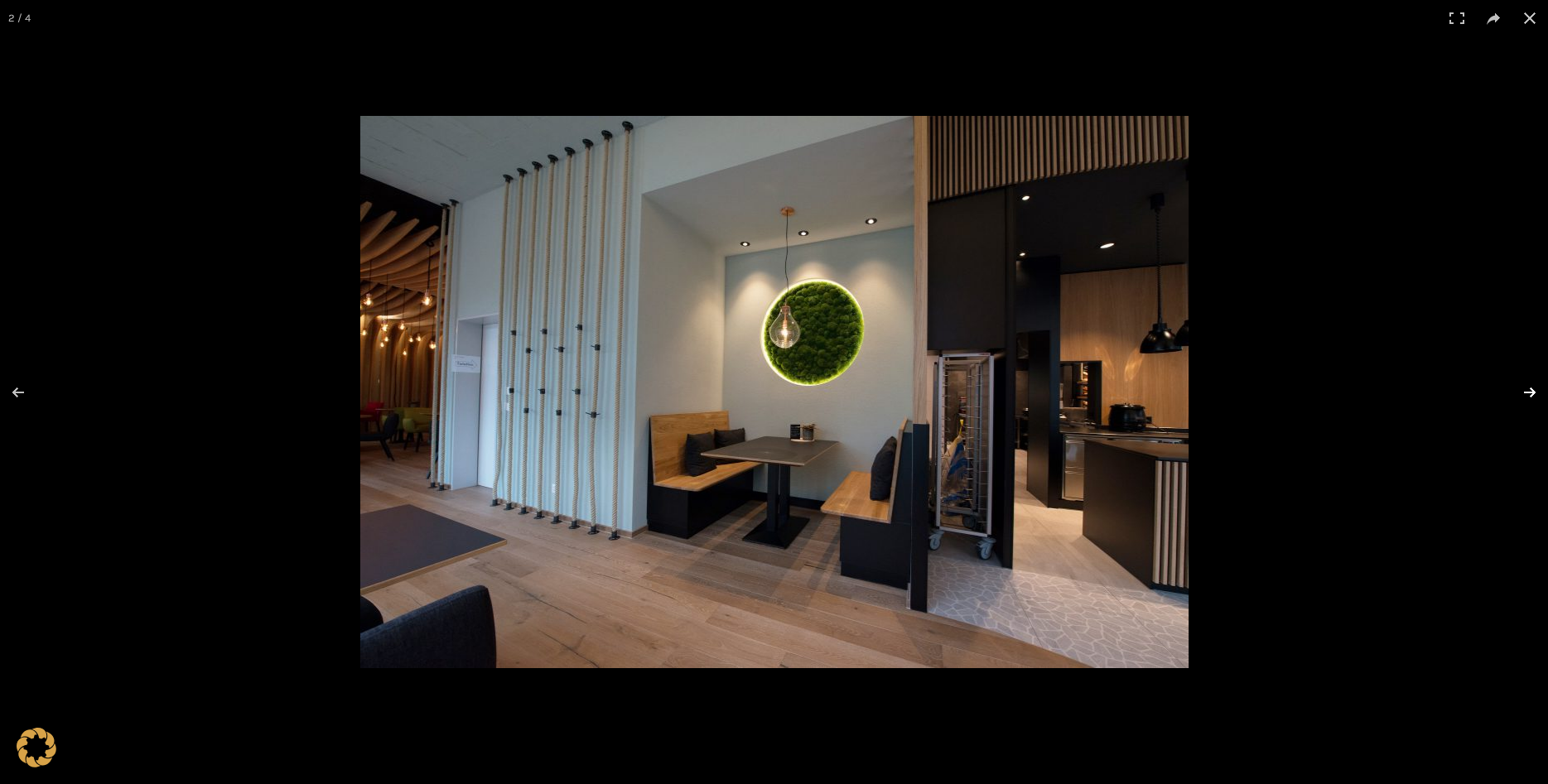
click at [1522, 392] on button at bounding box center [1520, 392] width 58 height 83
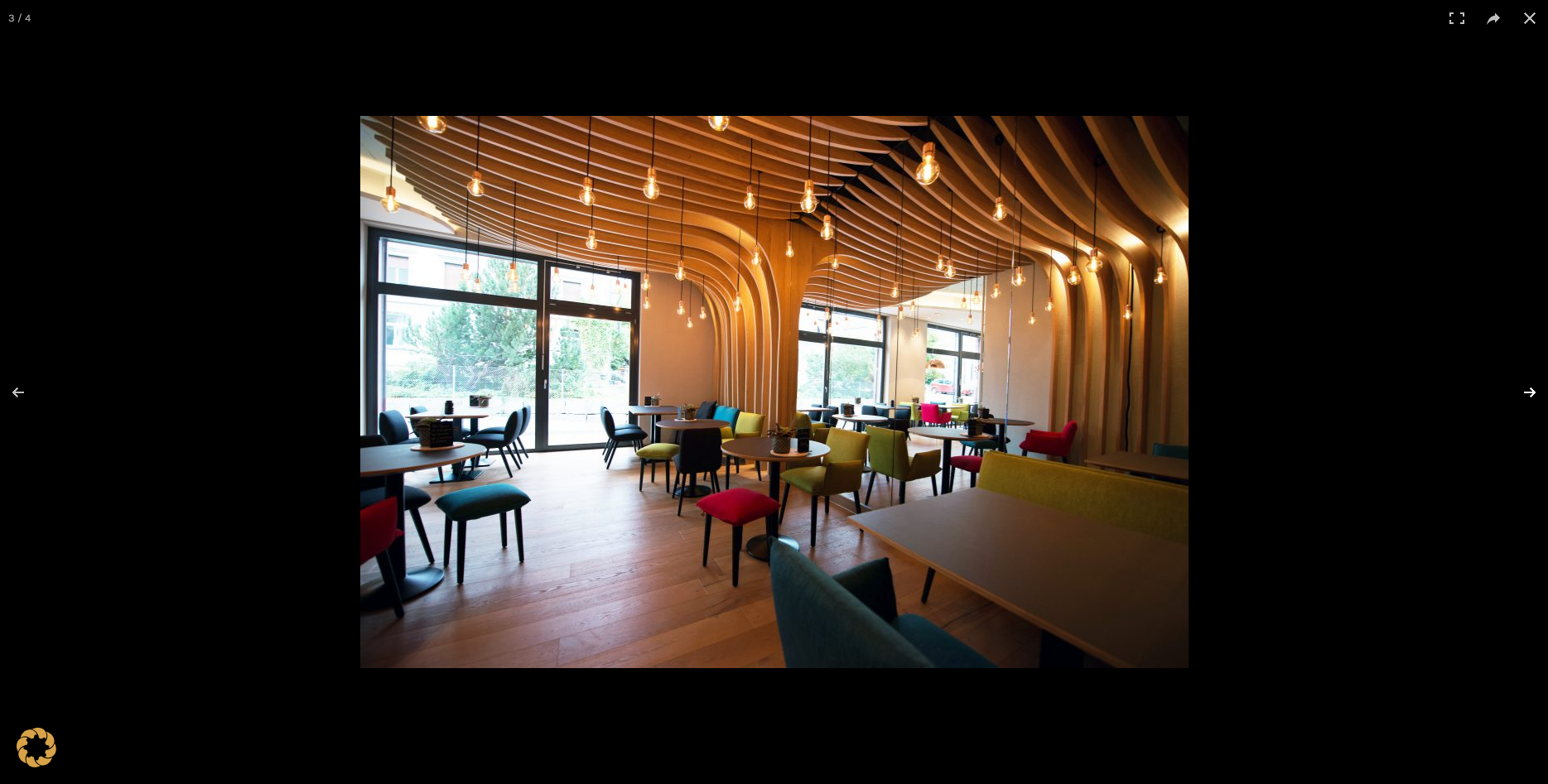
click at [1522, 392] on button at bounding box center [1520, 392] width 58 height 83
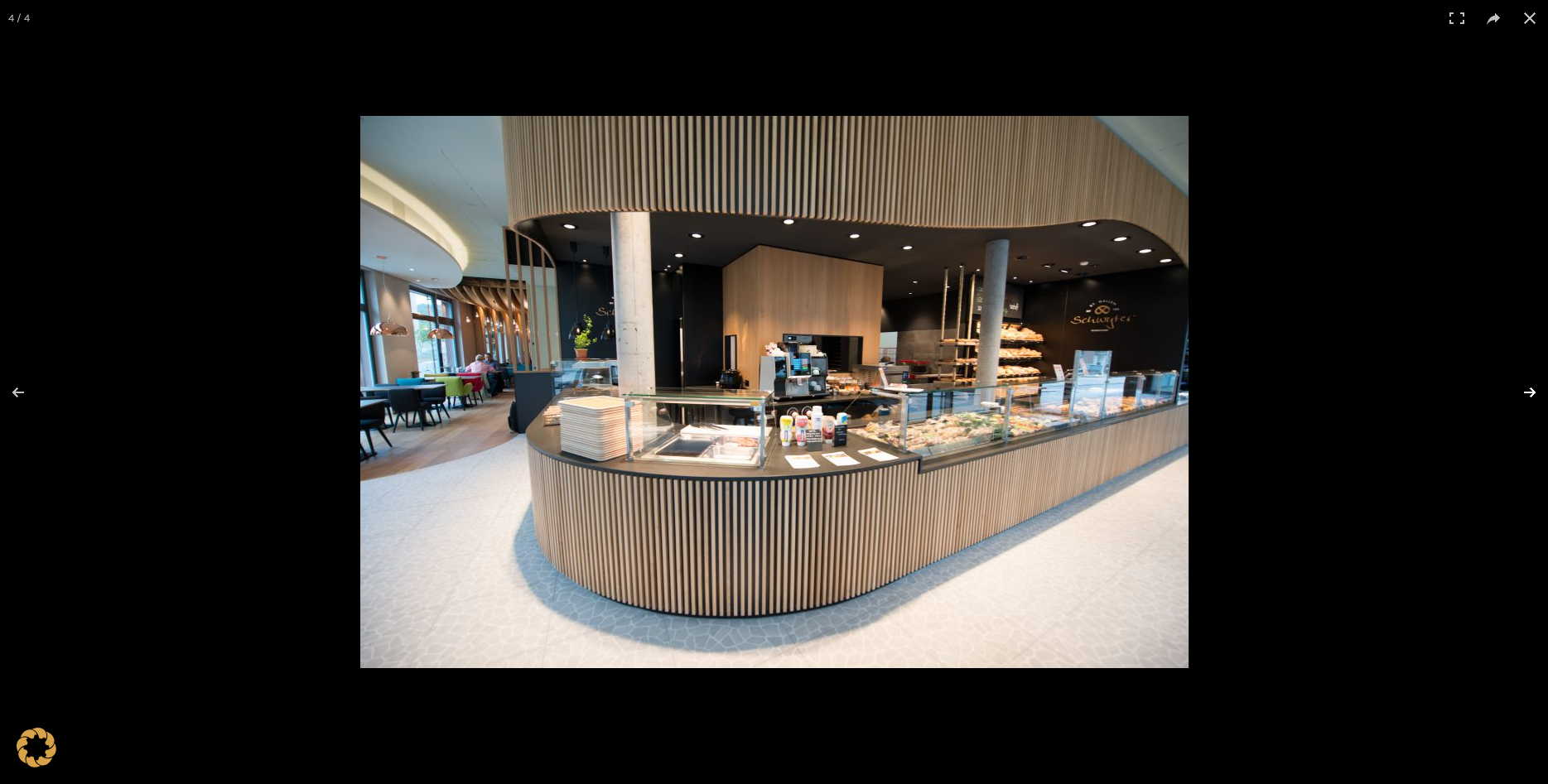
click at [1522, 392] on button at bounding box center [1520, 392] width 58 height 83
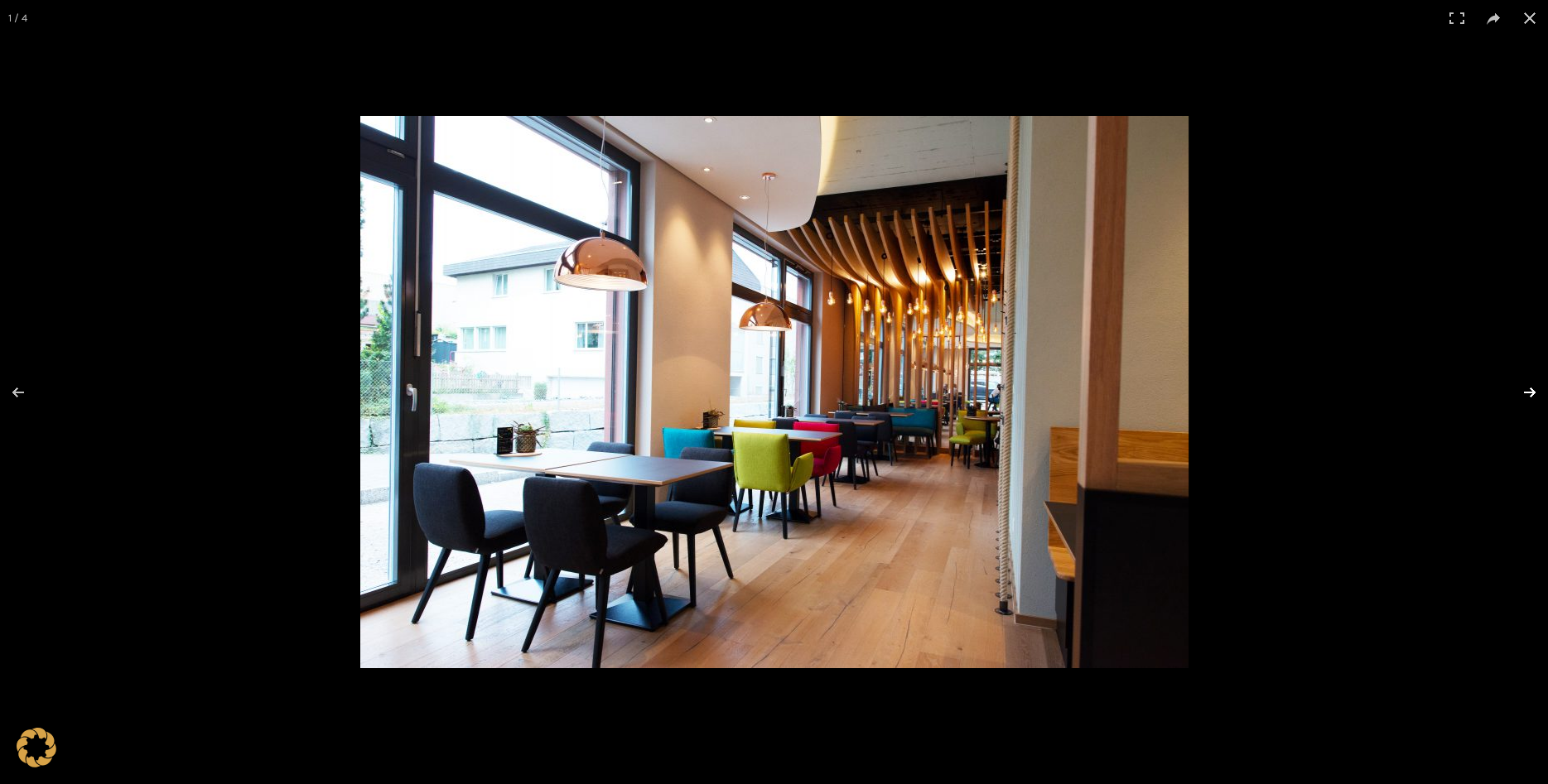
click at [1522, 392] on button at bounding box center [1520, 392] width 58 height 83
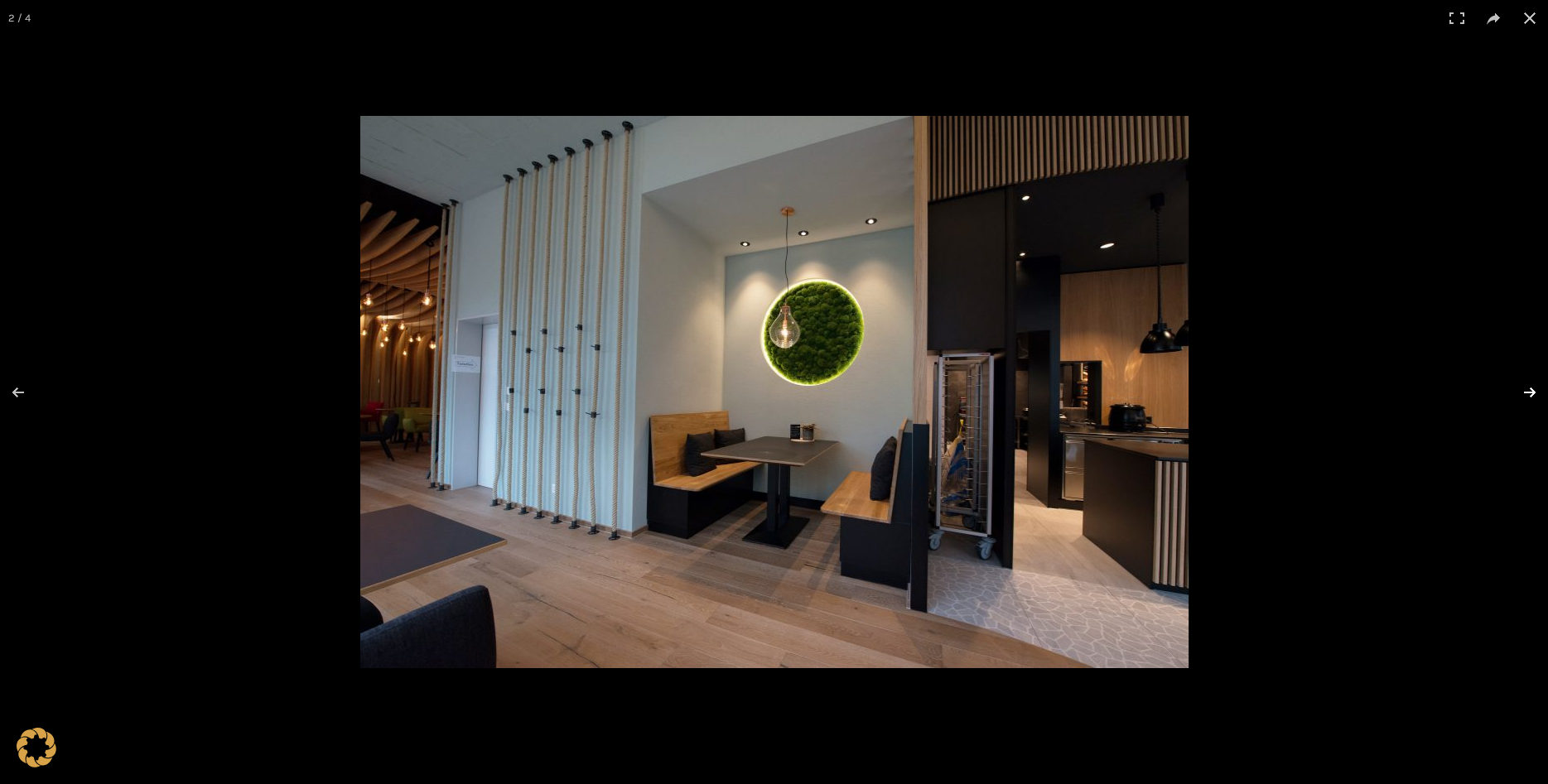
click at [1522, 392] on button at bounding box center [1520, 392] width 58 height 83
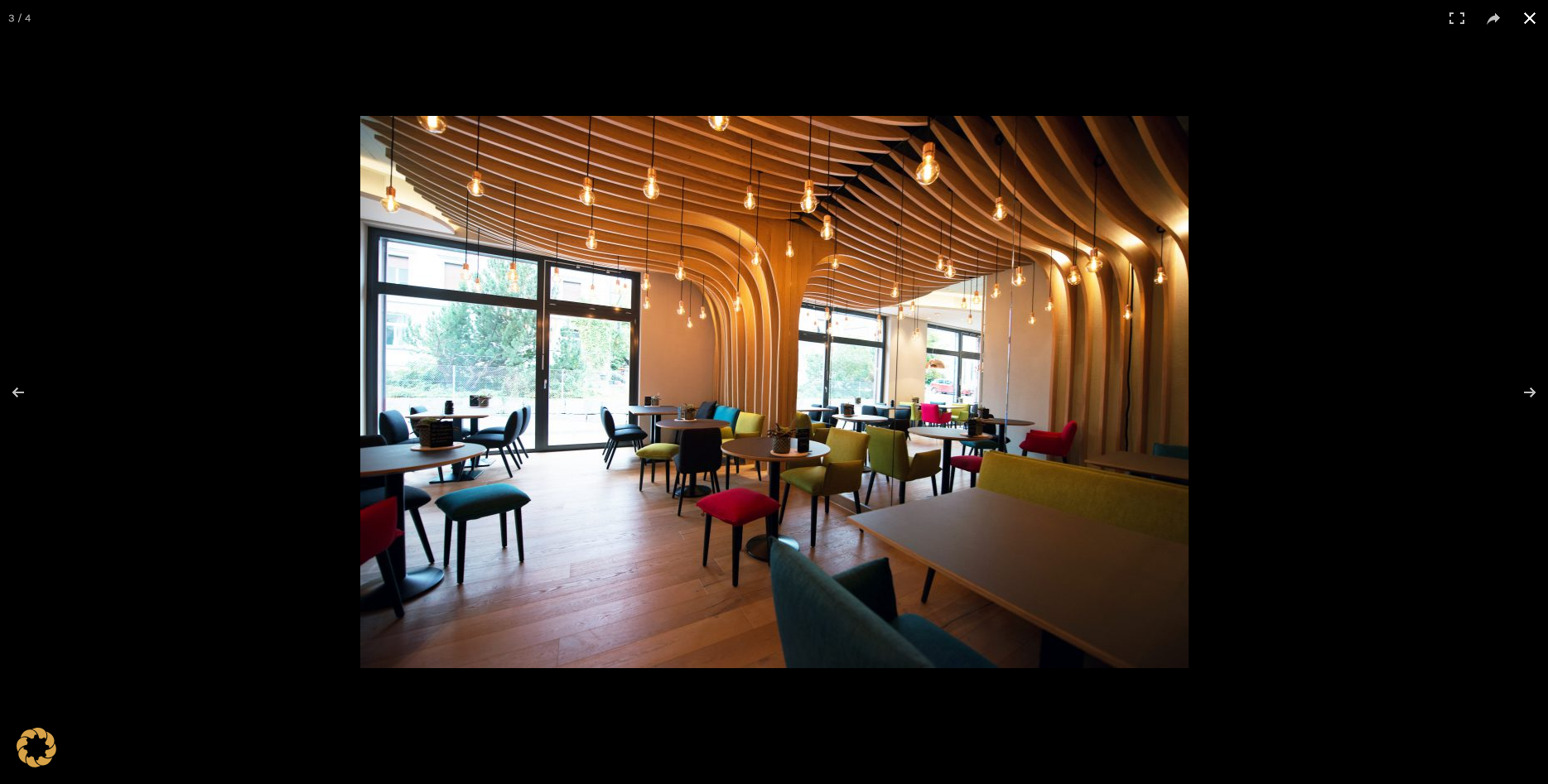
click at [1521, 14] on button at bounding box center [1530, 18] width 37 height 37
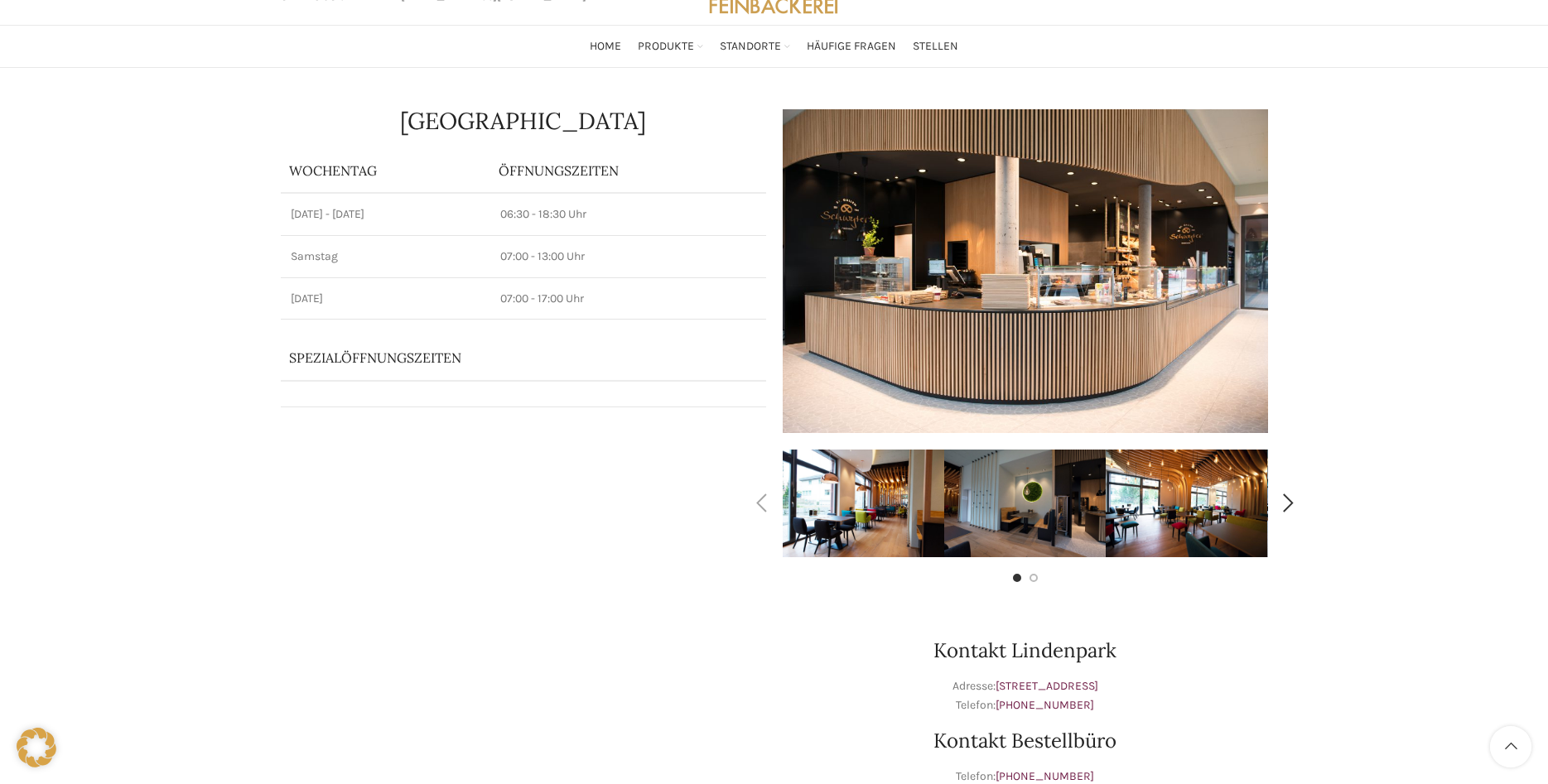
scroll to position [0, 0]
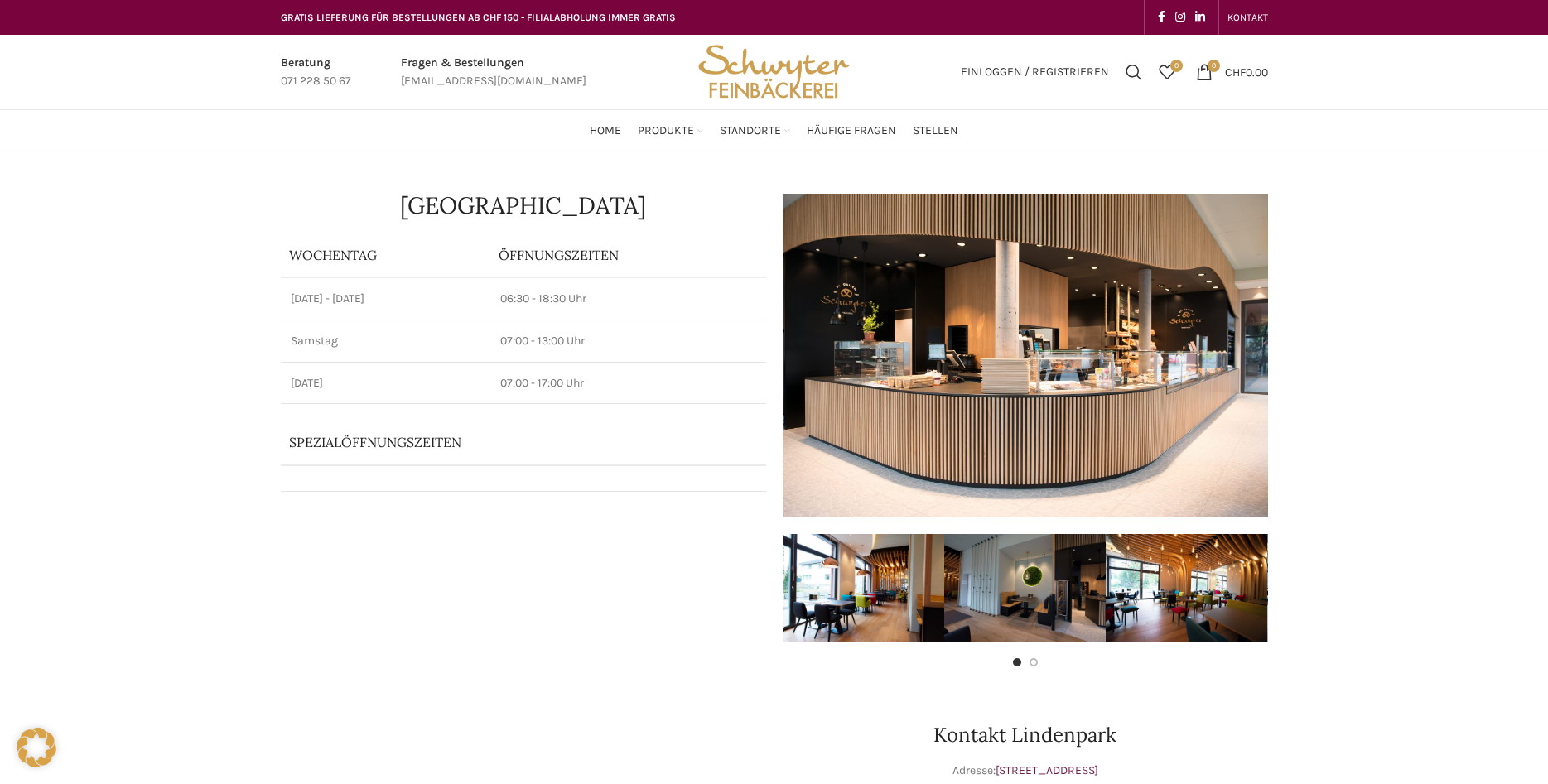
click at [778, 78] on img "Site logo" at bounding box center [774, 72] width 162 height 74
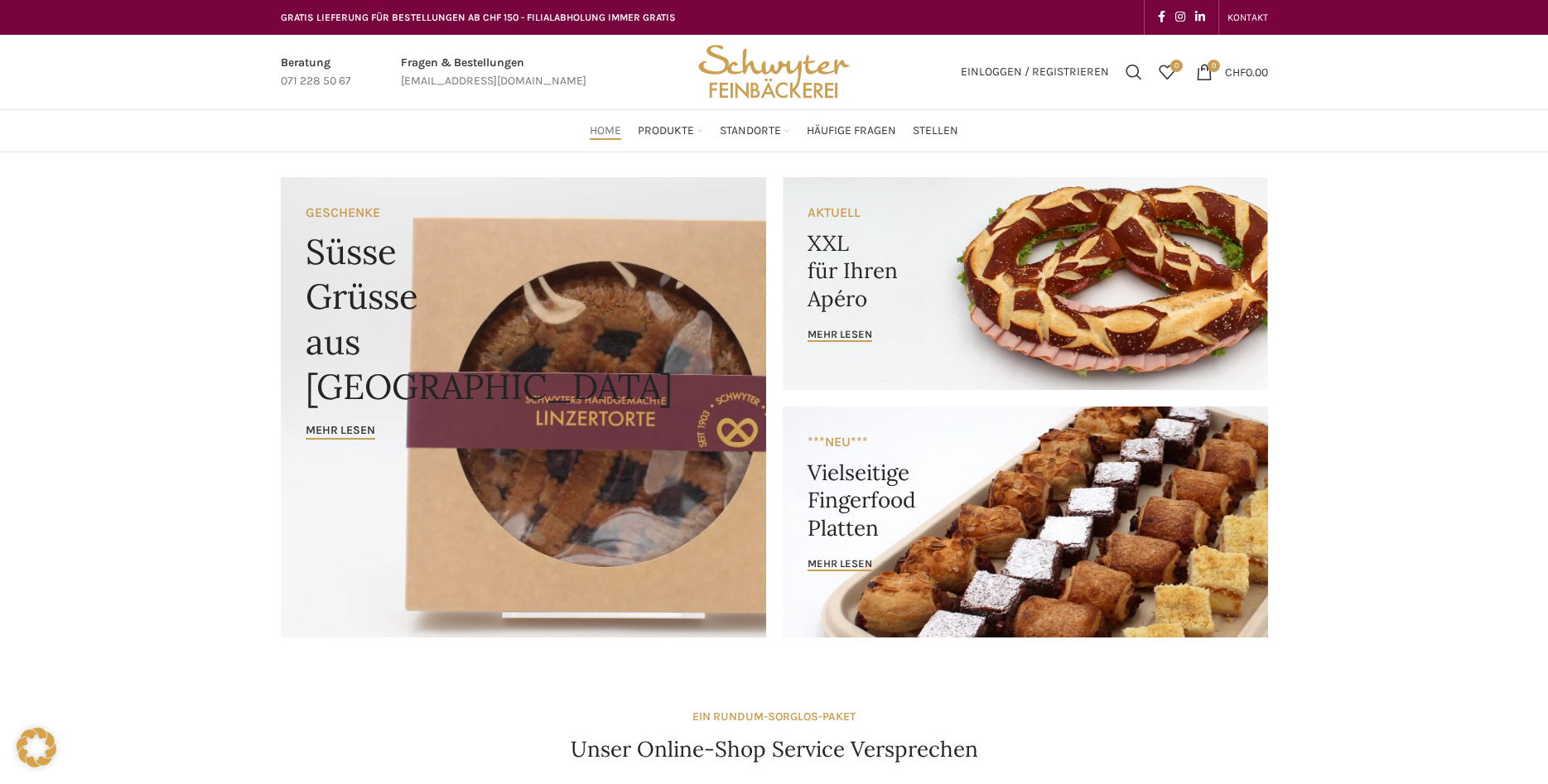
drag, startPoint x: 462, startPoint y: 557, endPoint x: 618, endPoint y: 280, distance: 317.9
